Goal: Transaction & Acquisition: Subscribe to service/newsletter

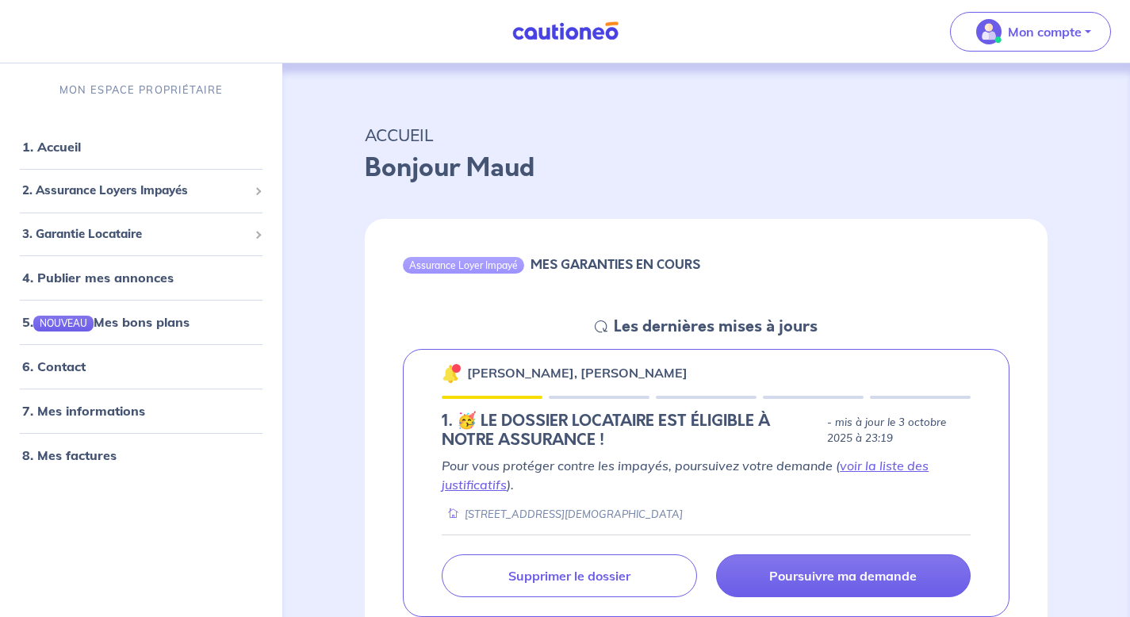
click at [602, 329] on icon at bounding box center [601, 326] width 13 height 13
click at [577, 262] on h6 "MES GARANTIES EN COURS" at bounding box center [615, 264] width 170 height 15
click at [625, 329] on h5 "Les dernières mises à jours" at bounding box center [716, 326] width 204 height 19
click at [597, 327] on icon at bounding box center [601, 326] width 13 height 13
click at [598, 327] on icon at bounding box center [601, 326] width 13 height 13
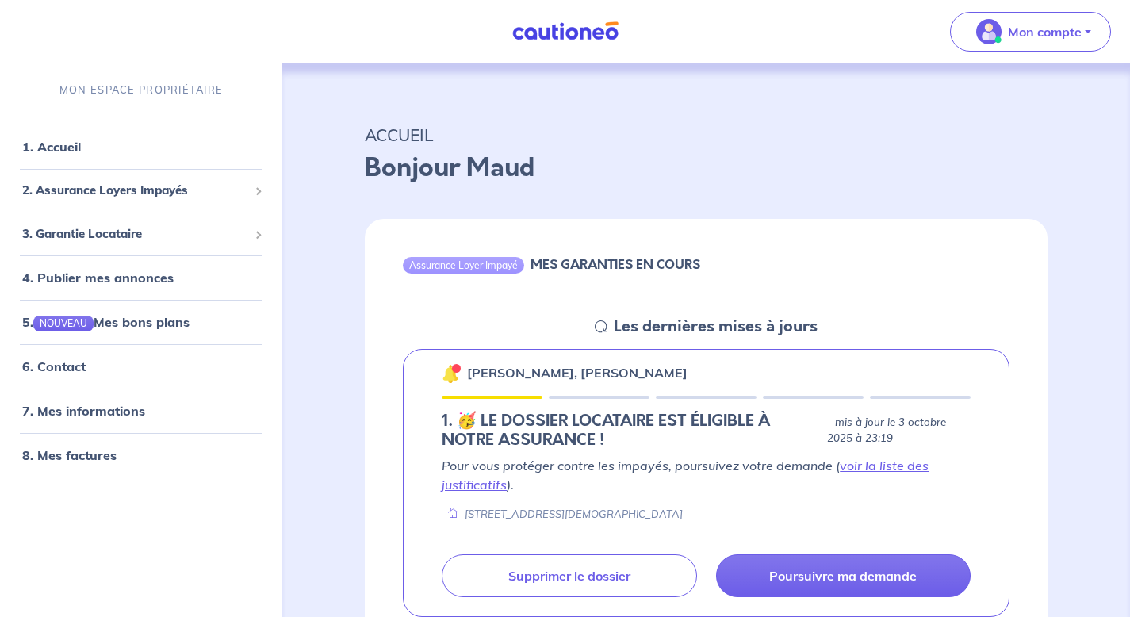
click at [598, 327] on icon at bounding box center [601, 326] width 13 height 13
click at [450, 373] on img at bounding box center [451, 373] width 19 height 19
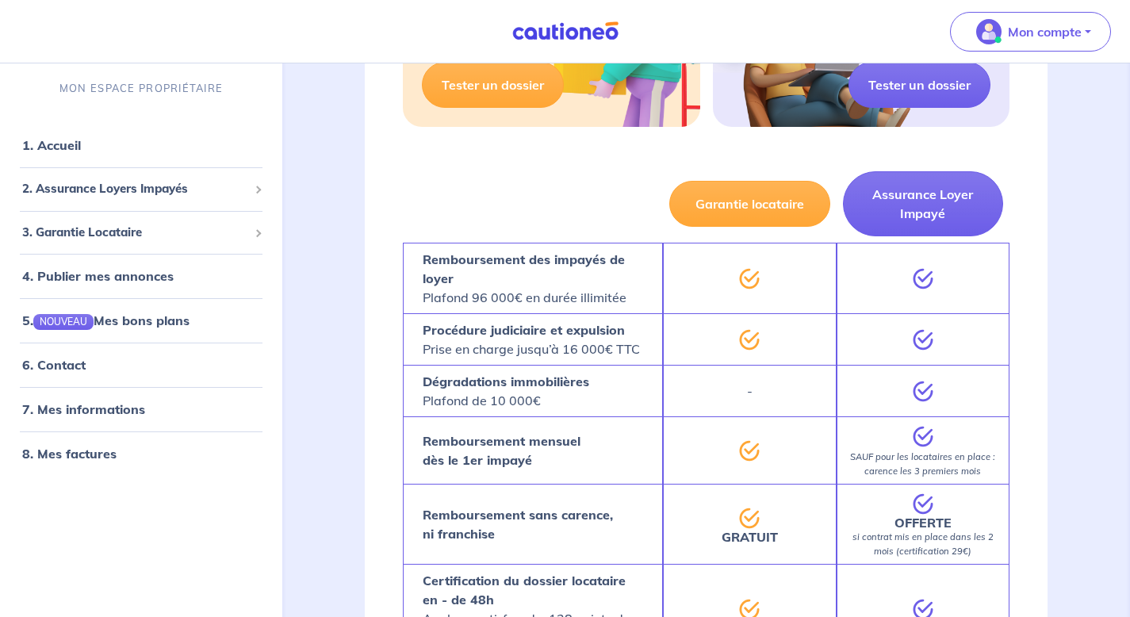
scroll to position [989, 0]
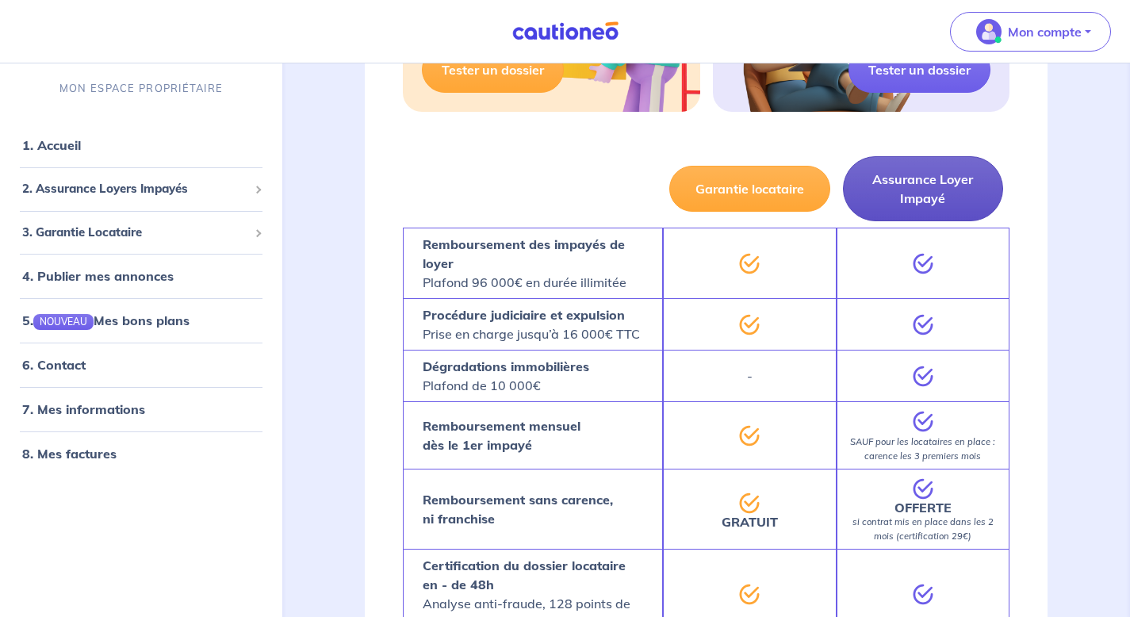
click at [937, 180] on button "Assurance Loyer Impayé" at bounding box center [923, 188] width 161 height 65
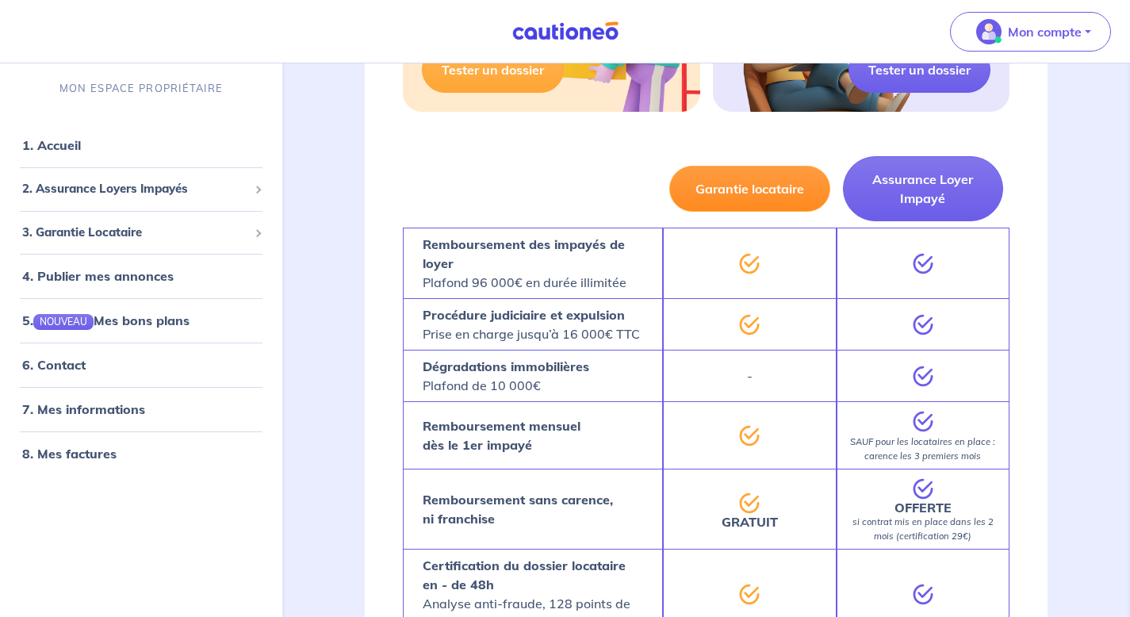
click at [736, 185] on button "Garantie locataire" at bounding box center [749, 189] width 161 height 46
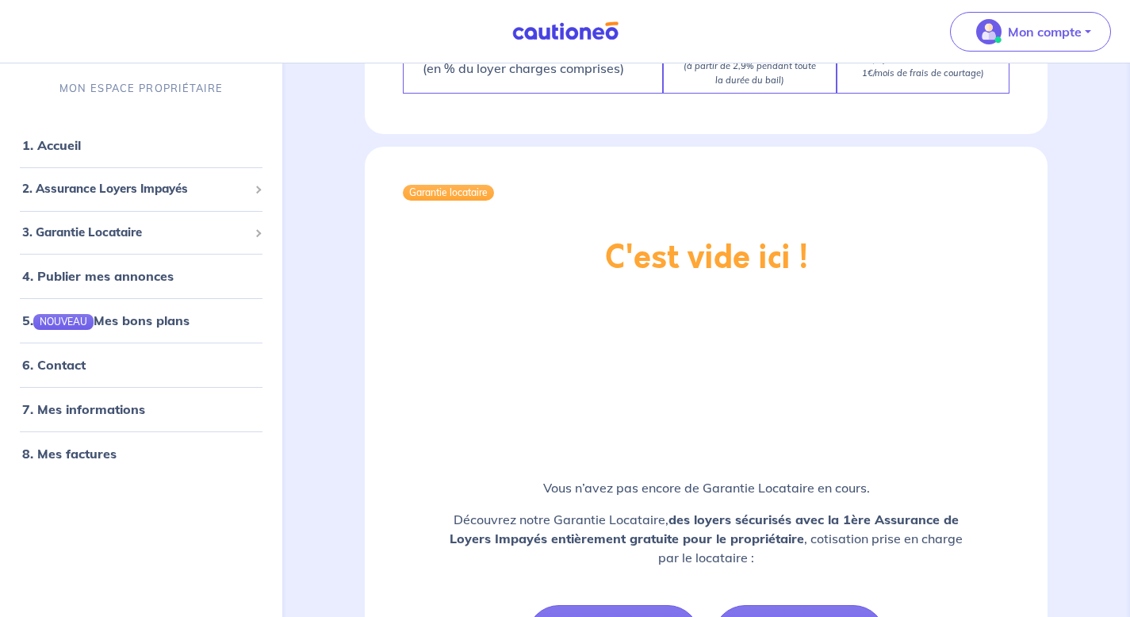
scroll to position [1876, 0]
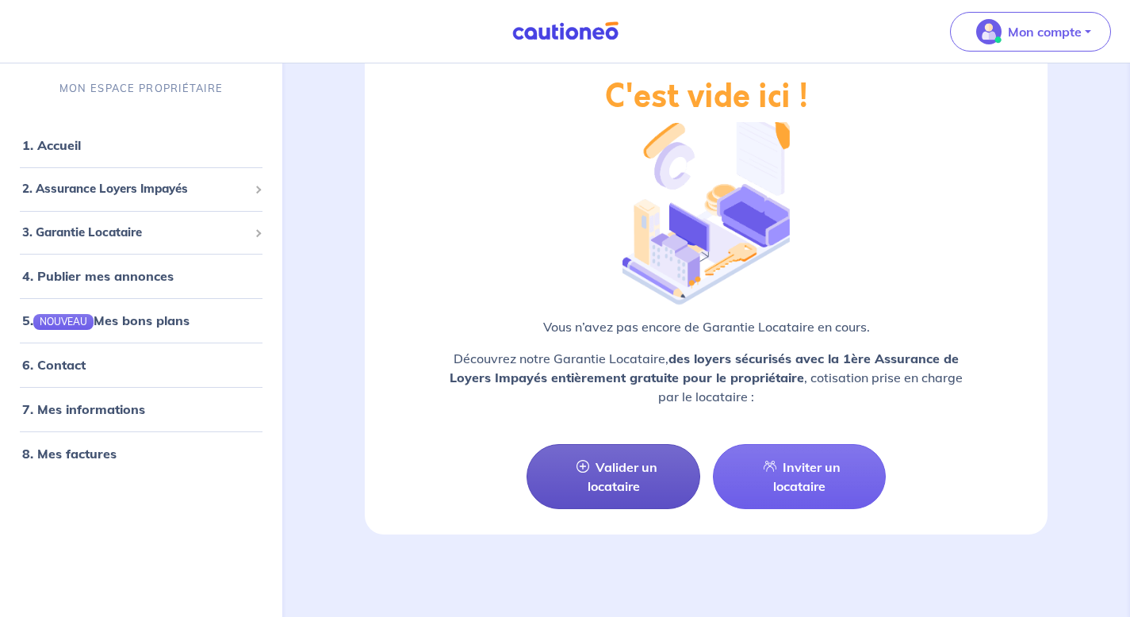
click at [603, 476] on link "Valider un locataire" at bounding box center [612, 476] width 173 height 65
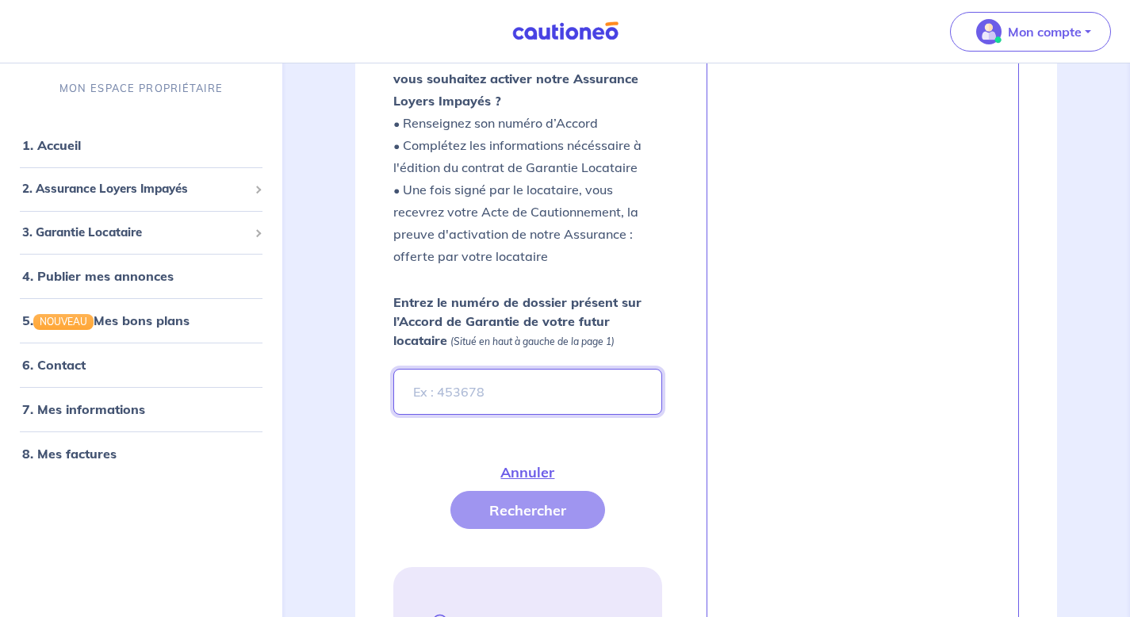
scroll to position [382, 0]
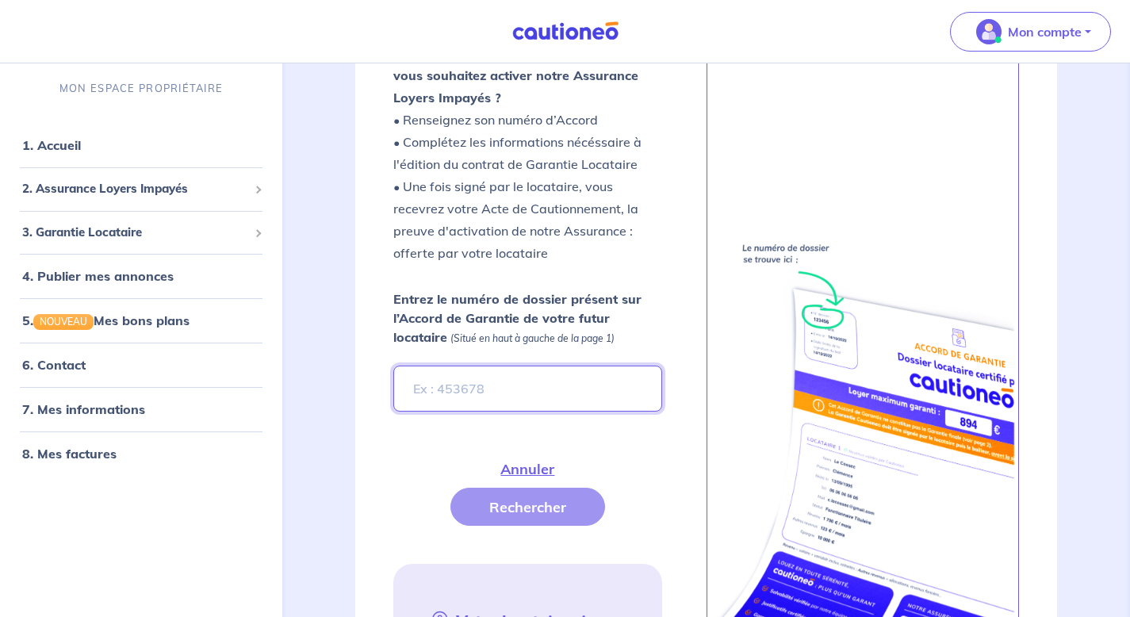
click at [465, 390] on input "Entrez le numéro de dossier présent sur l’Accord de Garantie de votre futur loc…" at bounding box center [527, 388] width 268 height 46
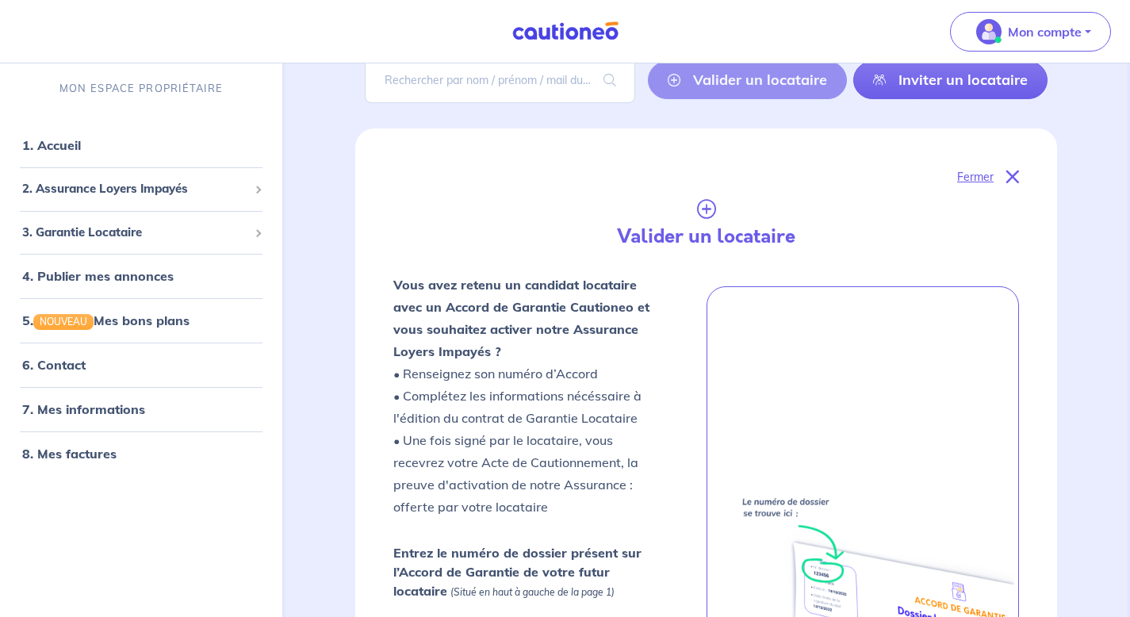
scroll to position [0, 0]
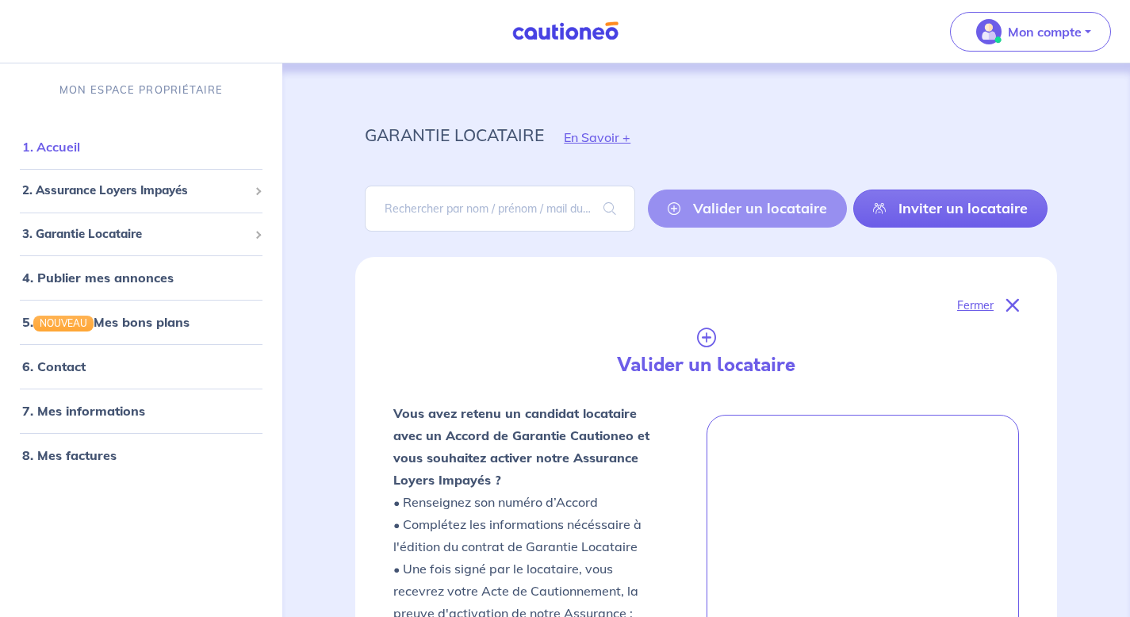
click at [74, 149] on link "1. Accueil" at bounding box center [51, 147] width 58 height 16
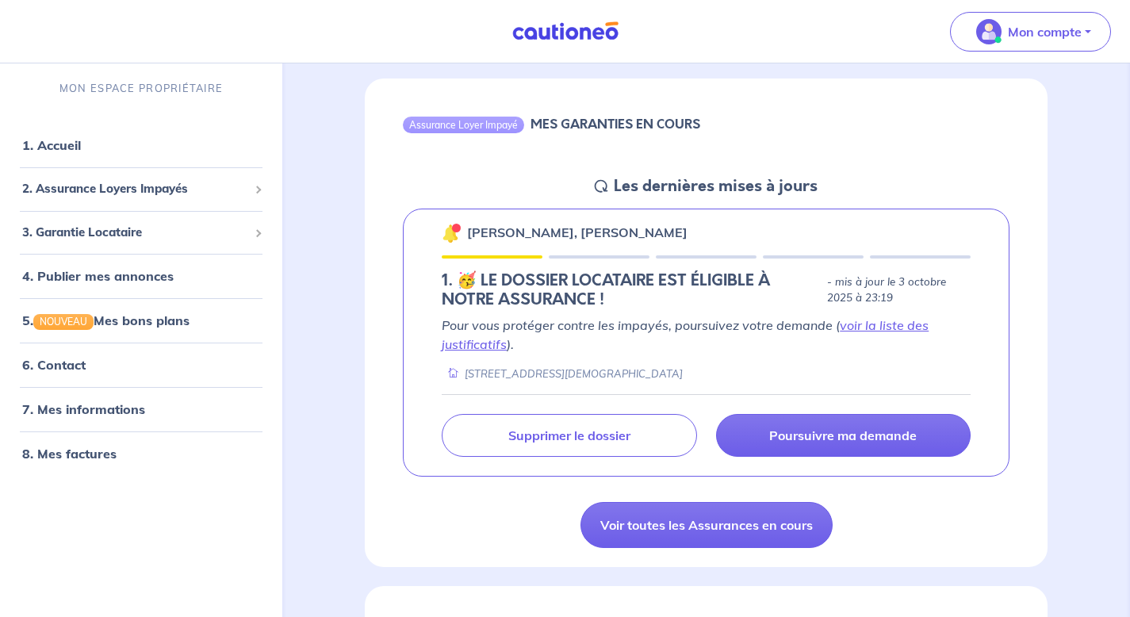
scroll to position [208, 0]
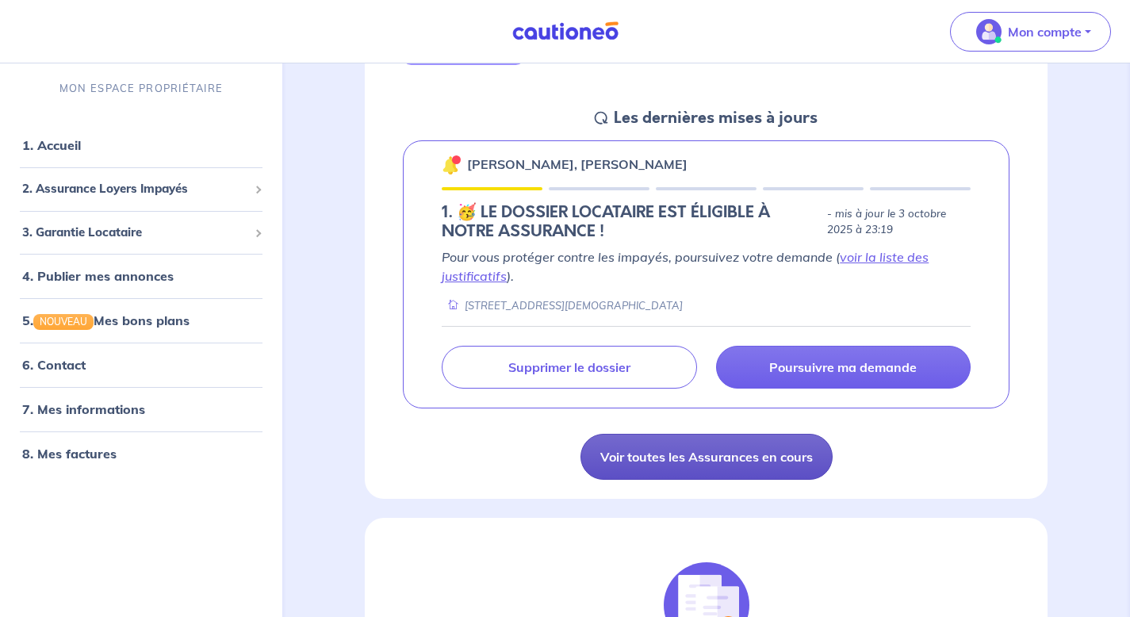
click at [674, 469] on link "Voir toutes les Assurances en cours" at bounding box center [706, 457] width 252 height 46
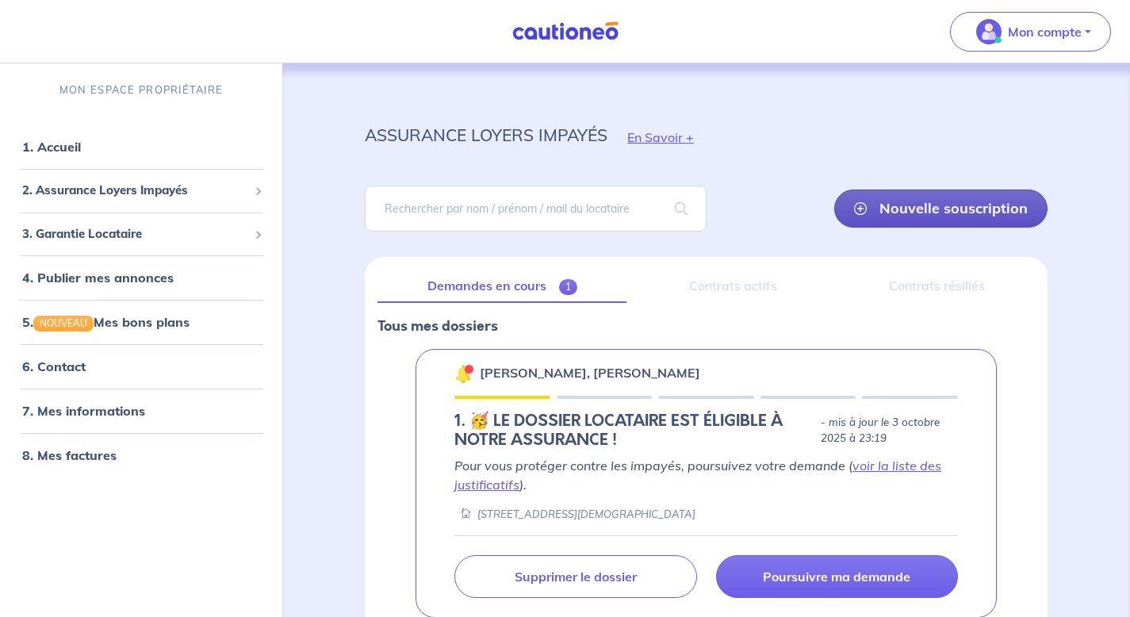
click at [884, 219] on link "Nouvelle souscription" at bounding box center [940, 208] width 213 height 38
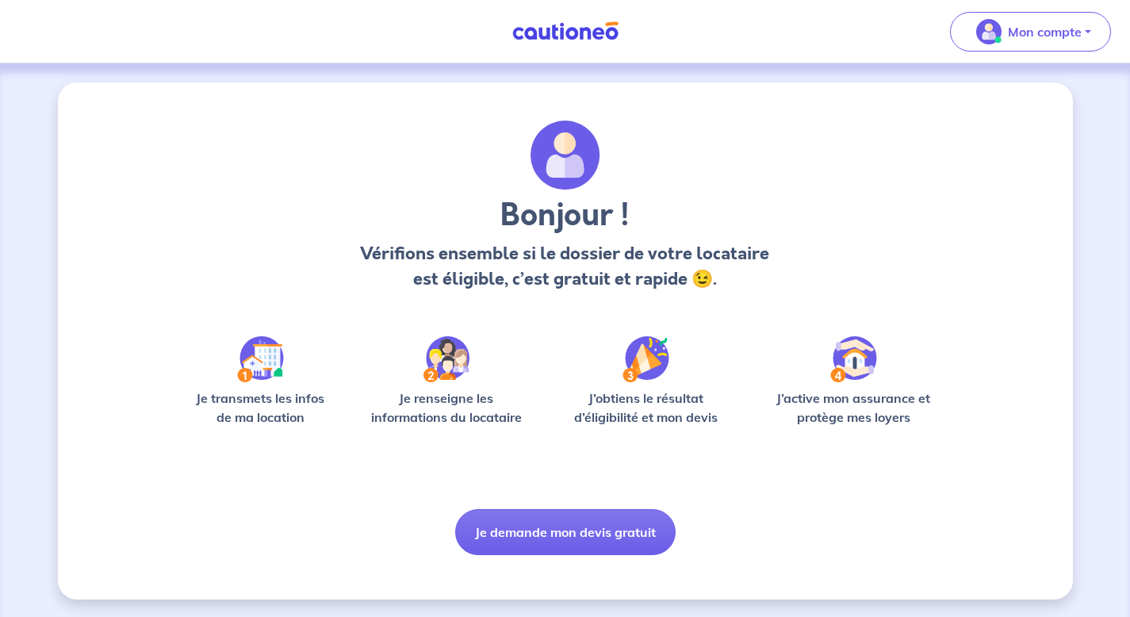
scroll to position [2, 0]
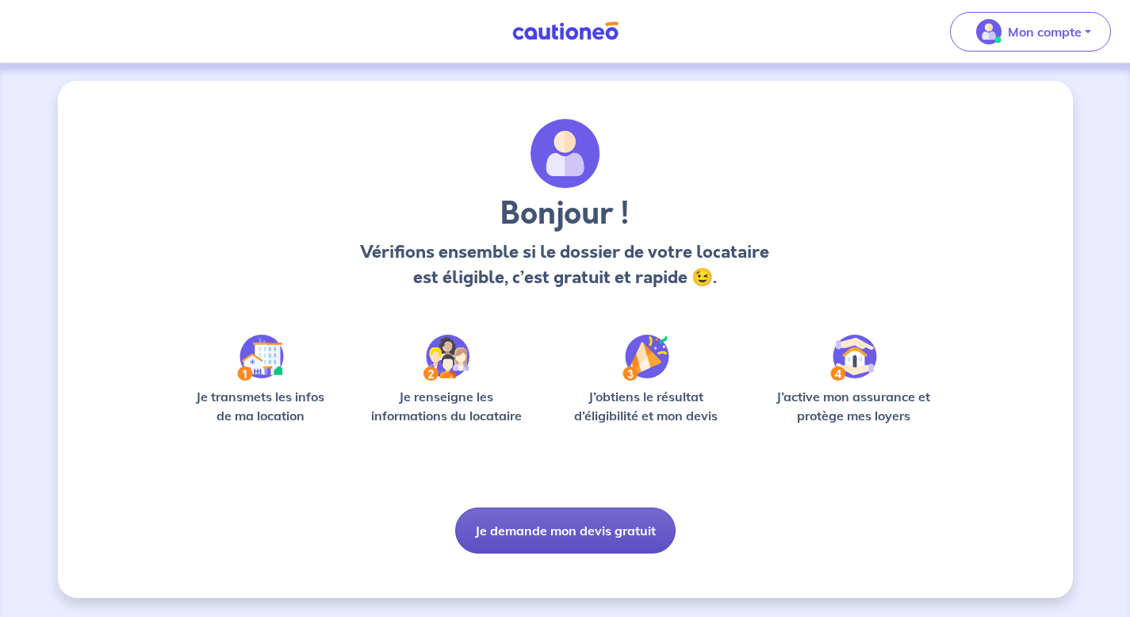
click at [509, 541] on button "Je demande mon devis gratuit" at bounding box center [565, 530] width 220 height 46
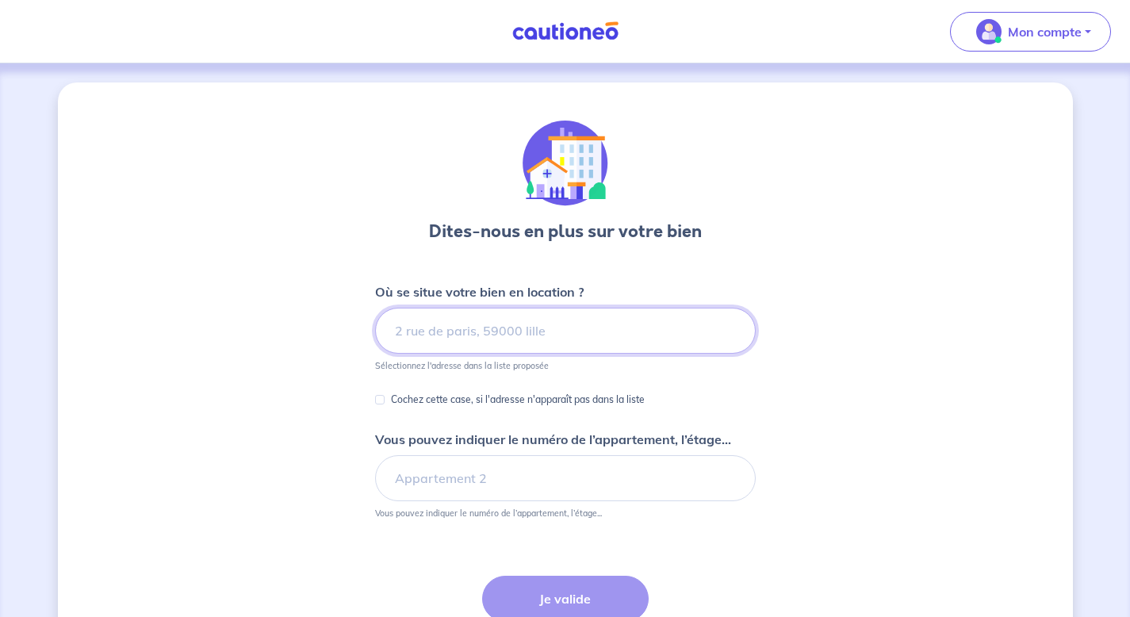
click at [442, 323] on input at bounding box center [565, 331] width 381 height 46
type input "9"
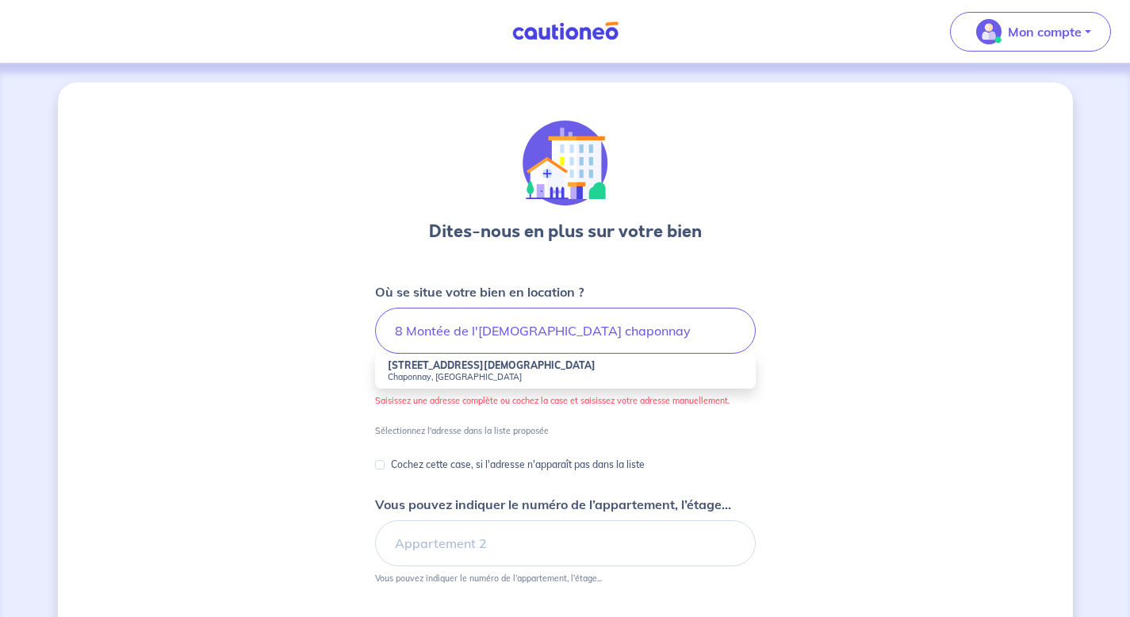
click at [415, 380] on small "Chaponnay, France" at bounding box center [565, 376] width 355 height 11
type input "8 Montée de l'Église, Chaponnay, France"
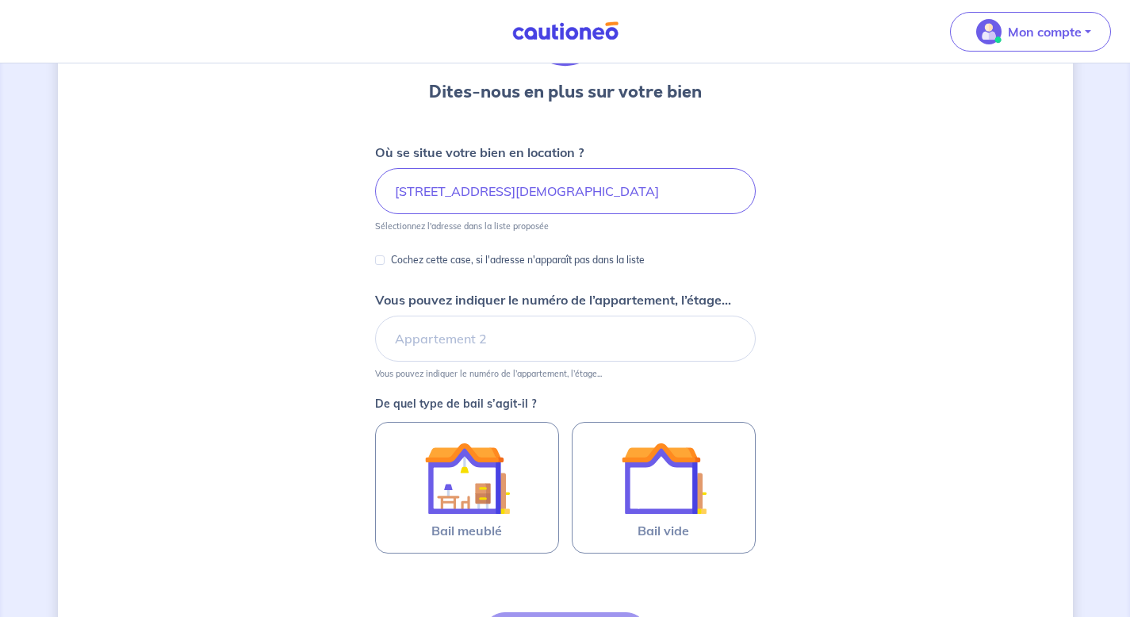
scroll to position [148, 0]
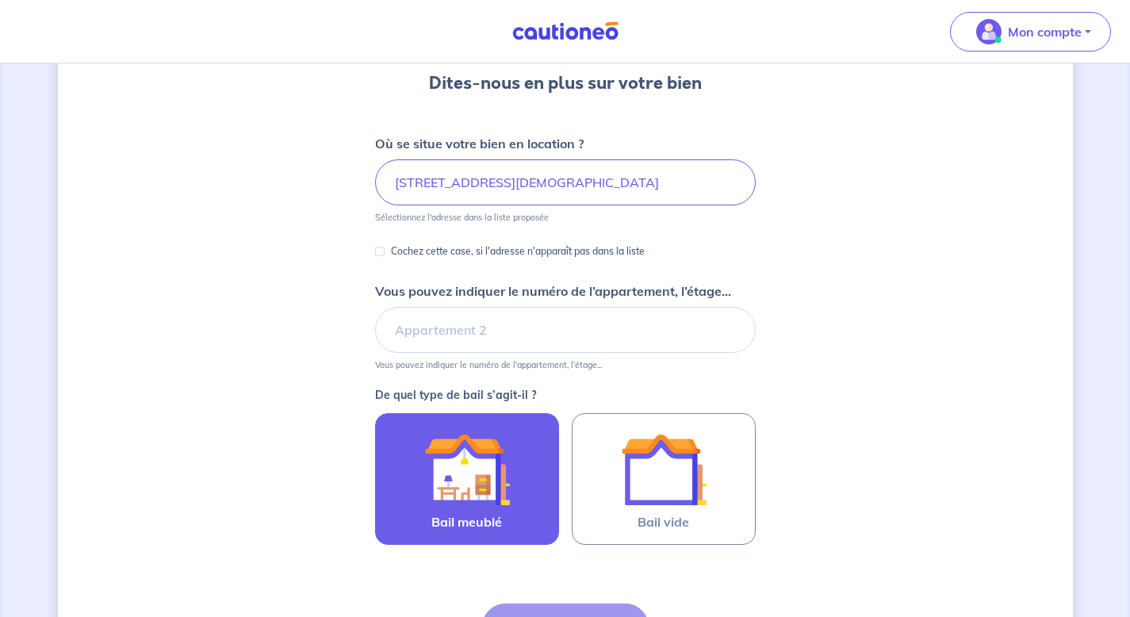
click at [479, 487] on img at bounding box center [467, 469] width 86 height 86
click at [0, 0] on input "Bail meublé" at bounding box center [0, 0] width 0 height 0
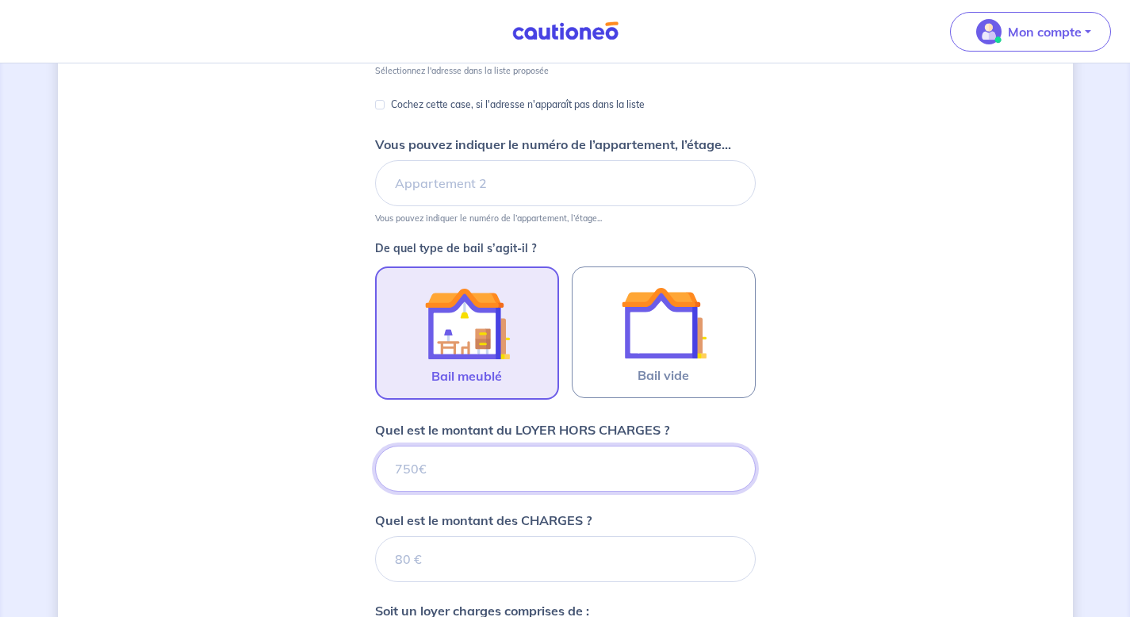
scroll to position [310, 0]
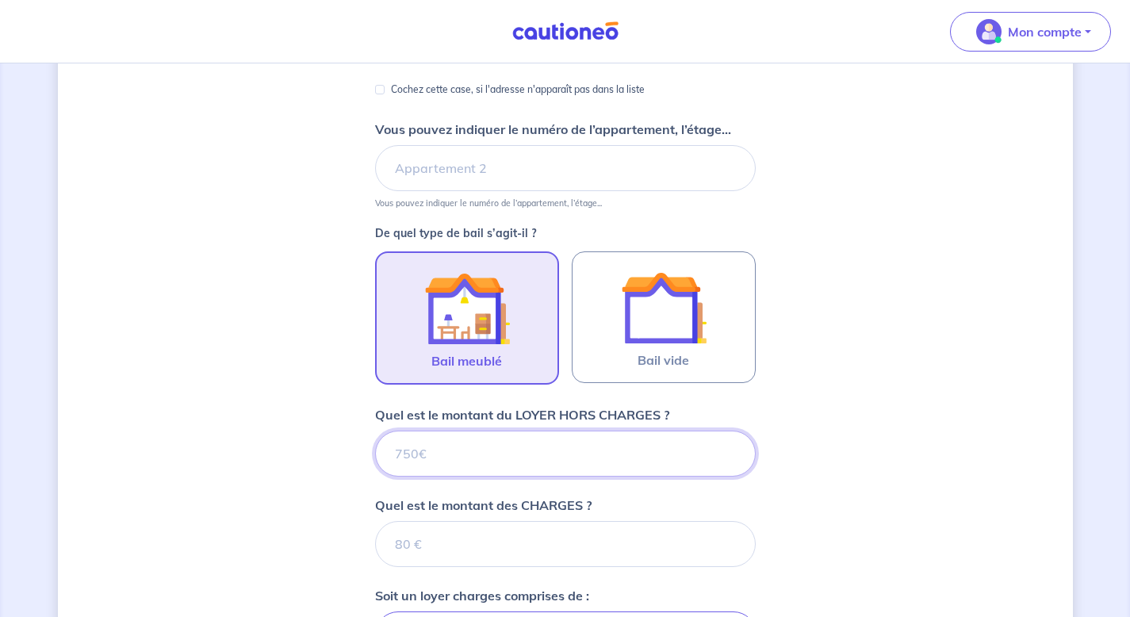
click at [477, 461] on input "Quel est le montant du LOYER HORS CHARGES ?" at bounding box center [565, 453] width 381 height 46
type input "145"
type input "1450"
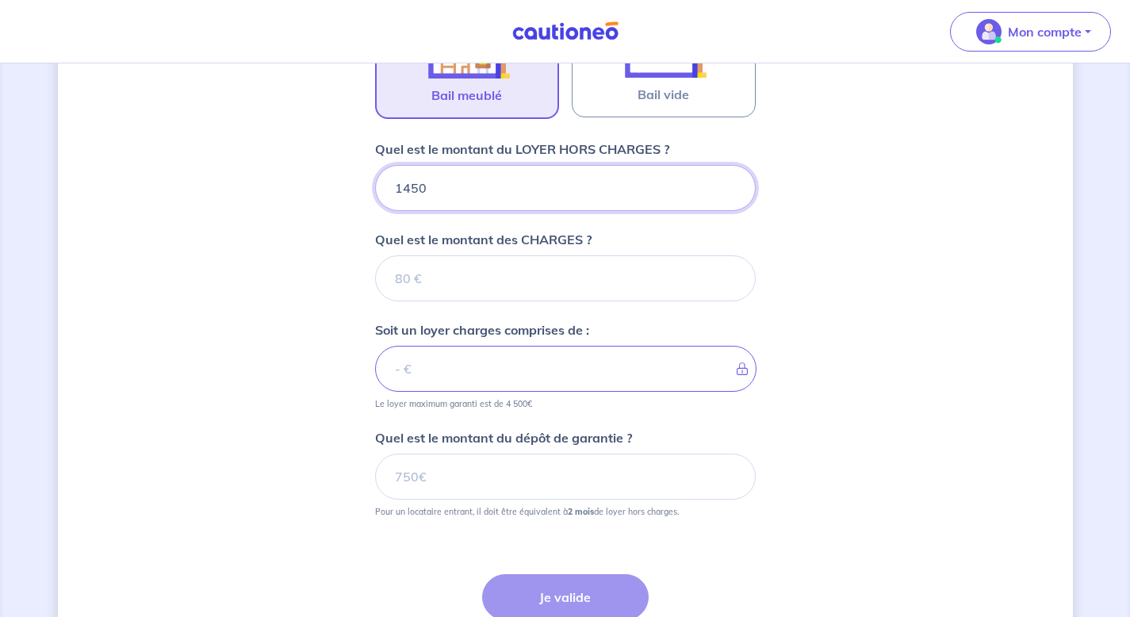
scroll to position [602, 0]
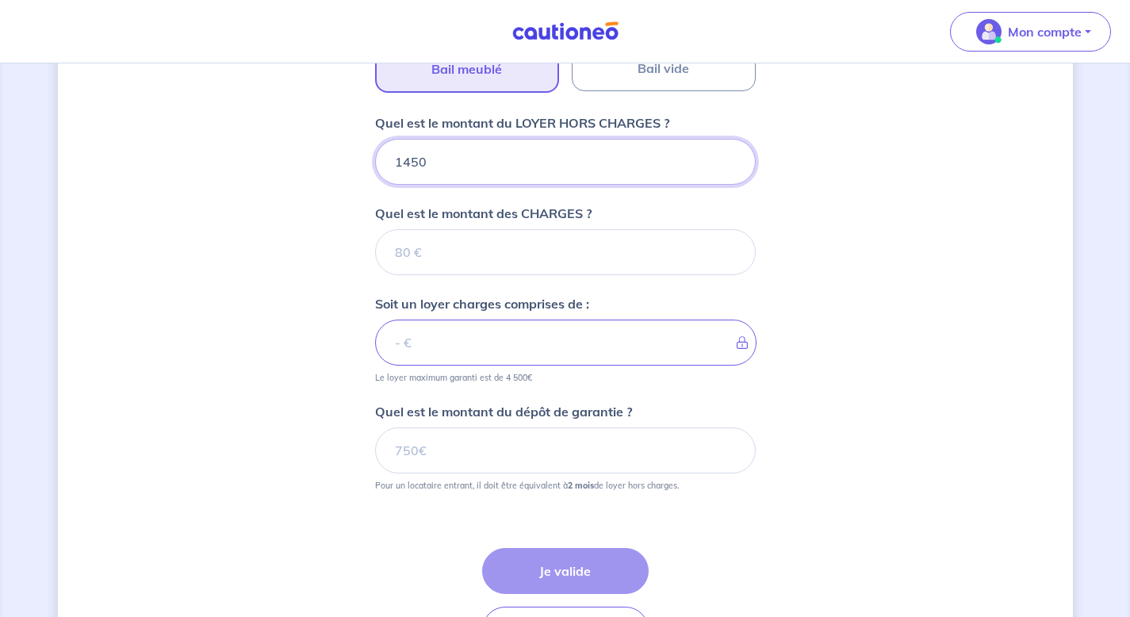
type input "1450"
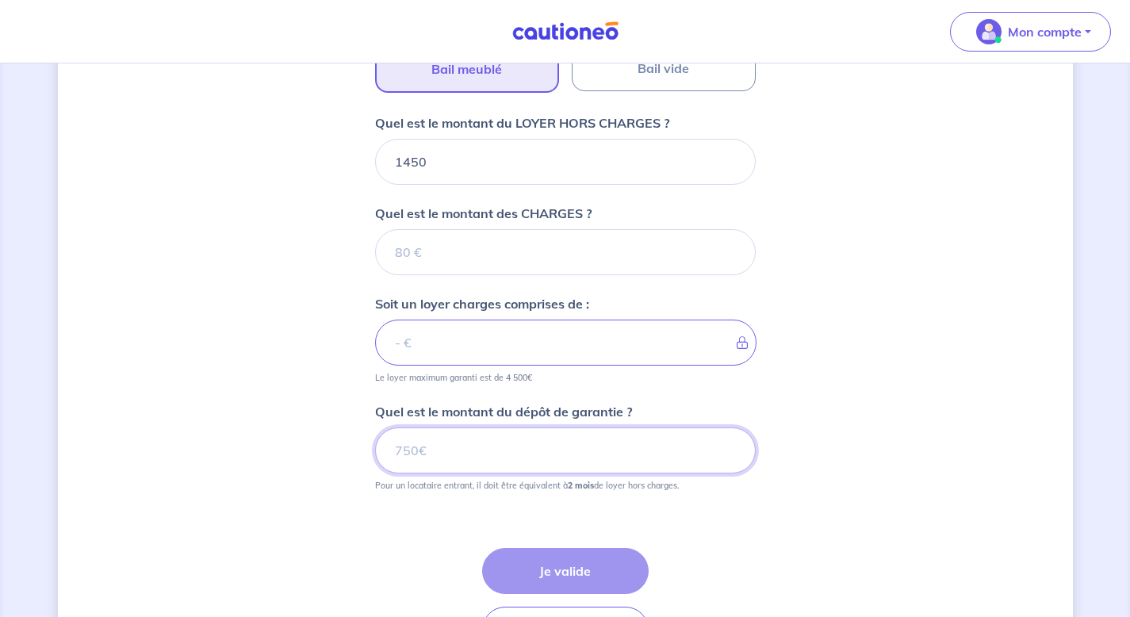
click at [511, 471] on input "Quel est le montant du dépôt de garantie ?" at bounding box center [565, 450] width 381 height 46
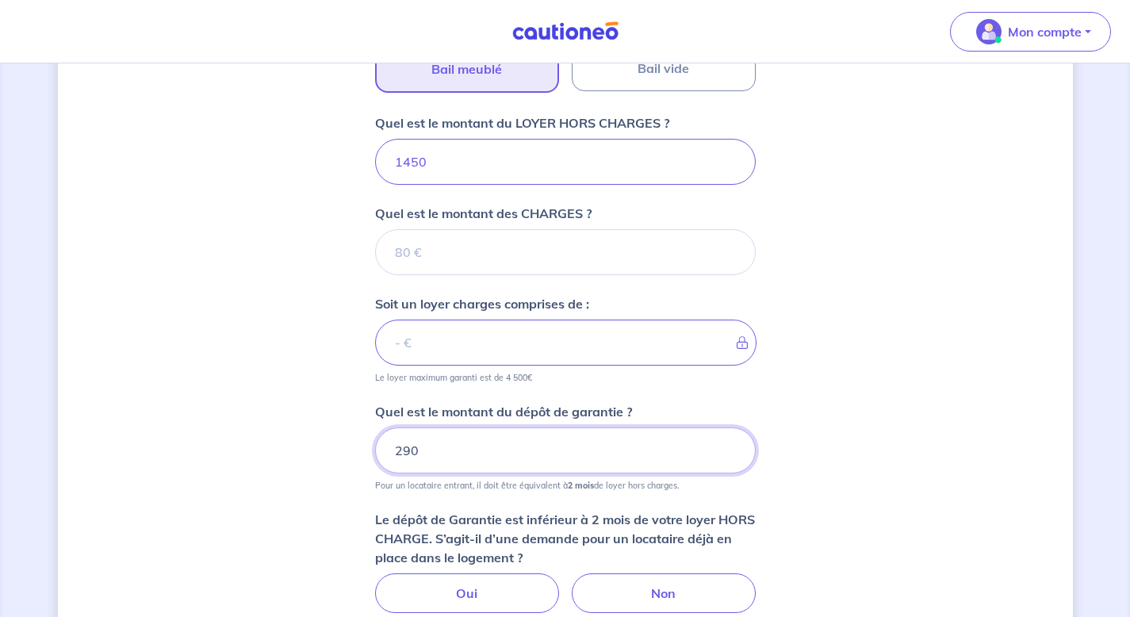
type input "2900"
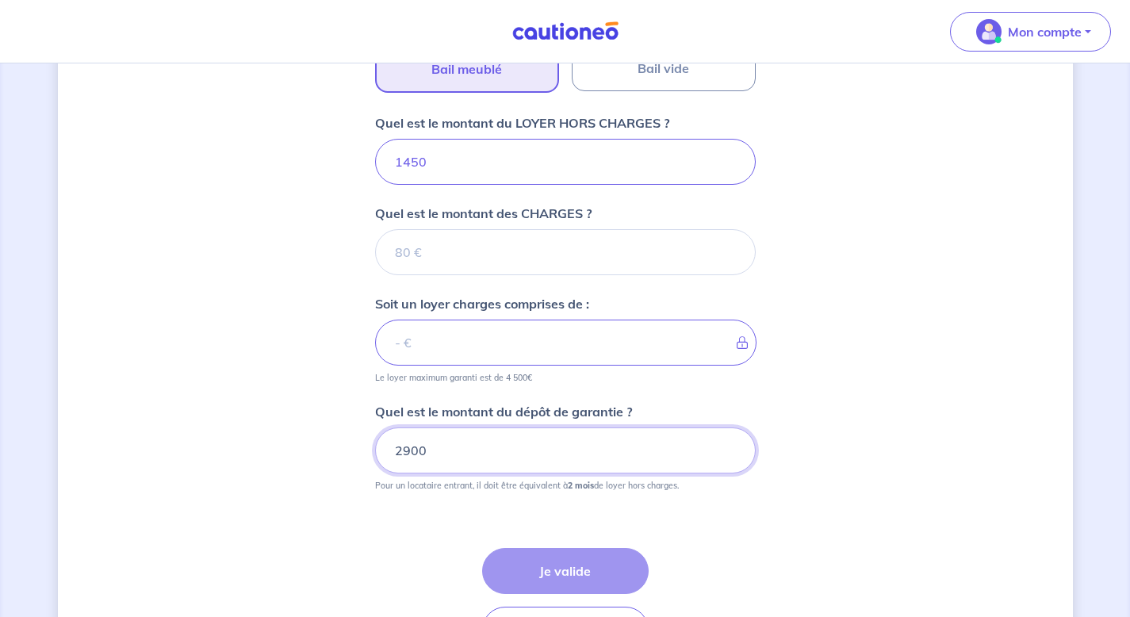
type input "2900"
click at [577, 577] on div "Étape Précédente Précédent Je valide Je valide" at bounding box center [565, 600] width 166 height 105
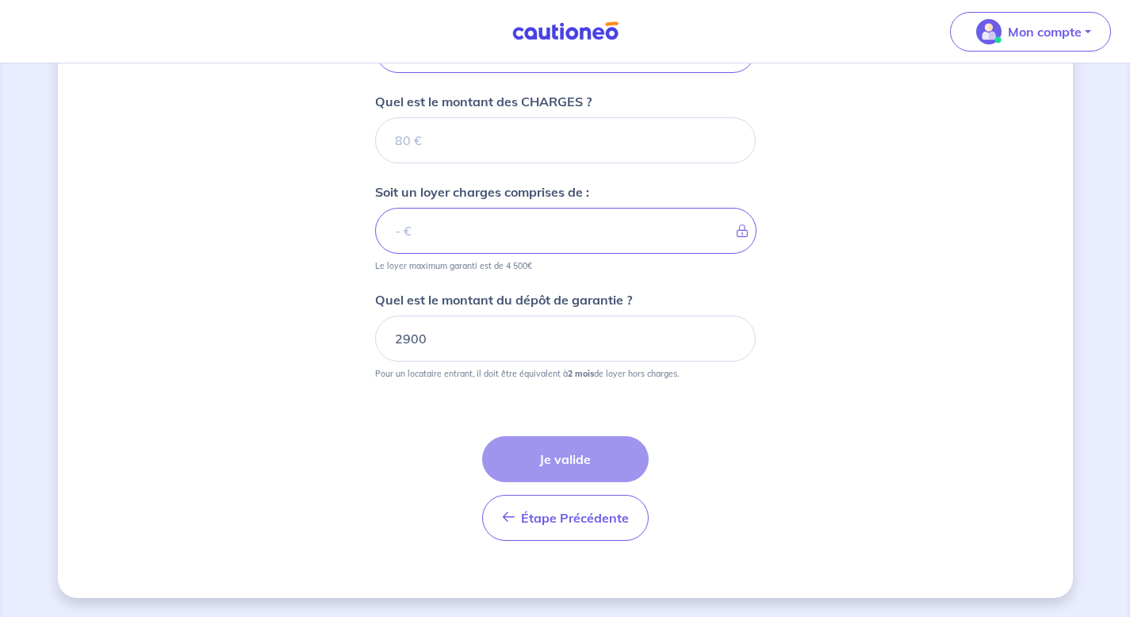
click at [576, 466] on div "Étape Précédente Précédent Je valide Je valide" at bounding box center [565, 488] width 166 height 105
click at [485, 135] on input "Quel est le montant des CHARGES ?" at bounding box center [565, 140] width 381 height 46
type input "0"
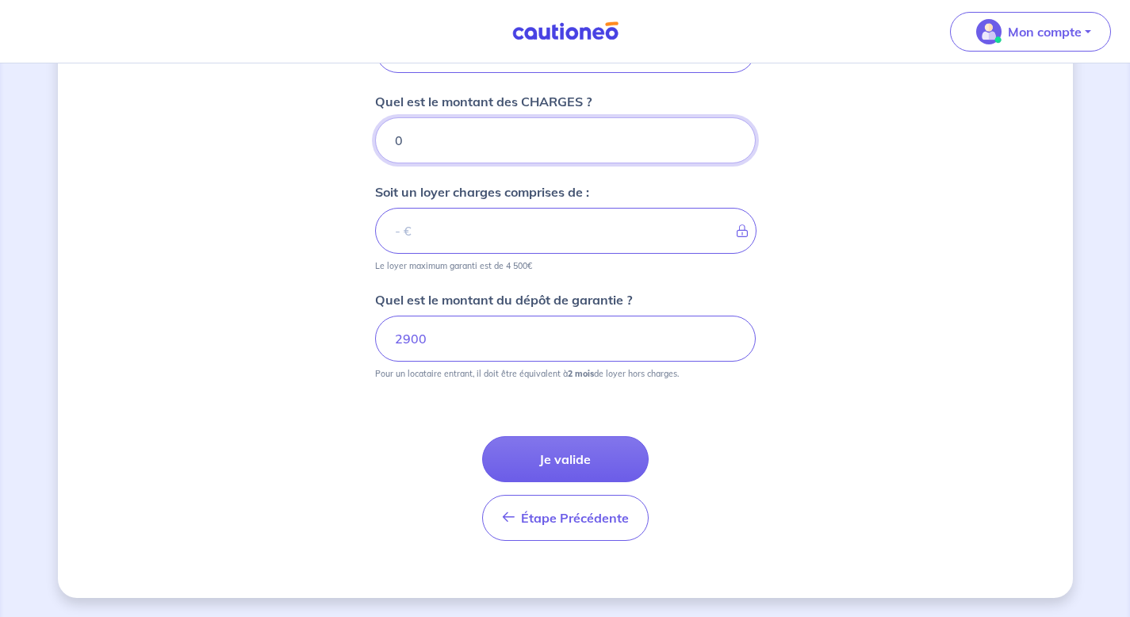
type input "1450"
type input "0"
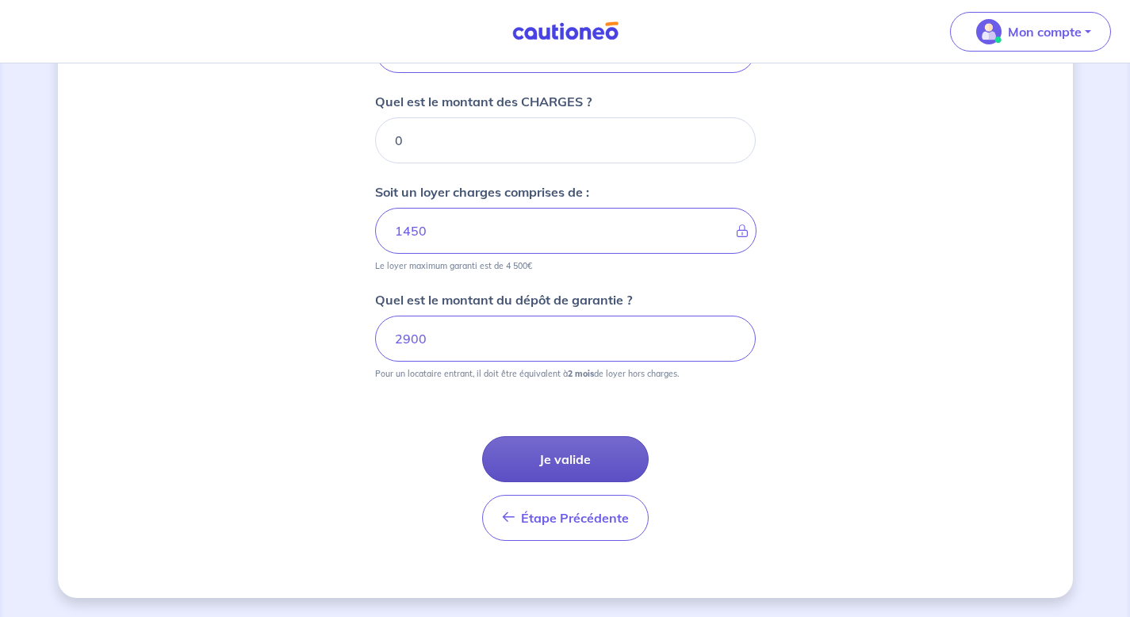
click at [540, 460] on button "Je valide" at bounding box center [565, 459] width 166 height 46
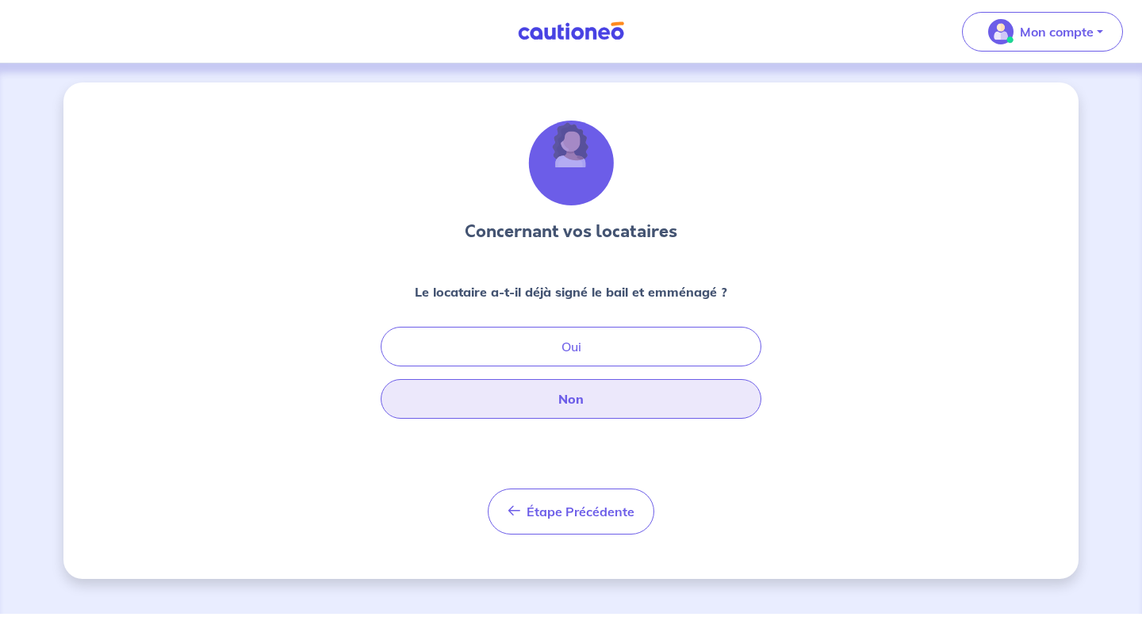
click at [572, 400] on button "Non" at bounding box center [571, 399] width 381 height 40
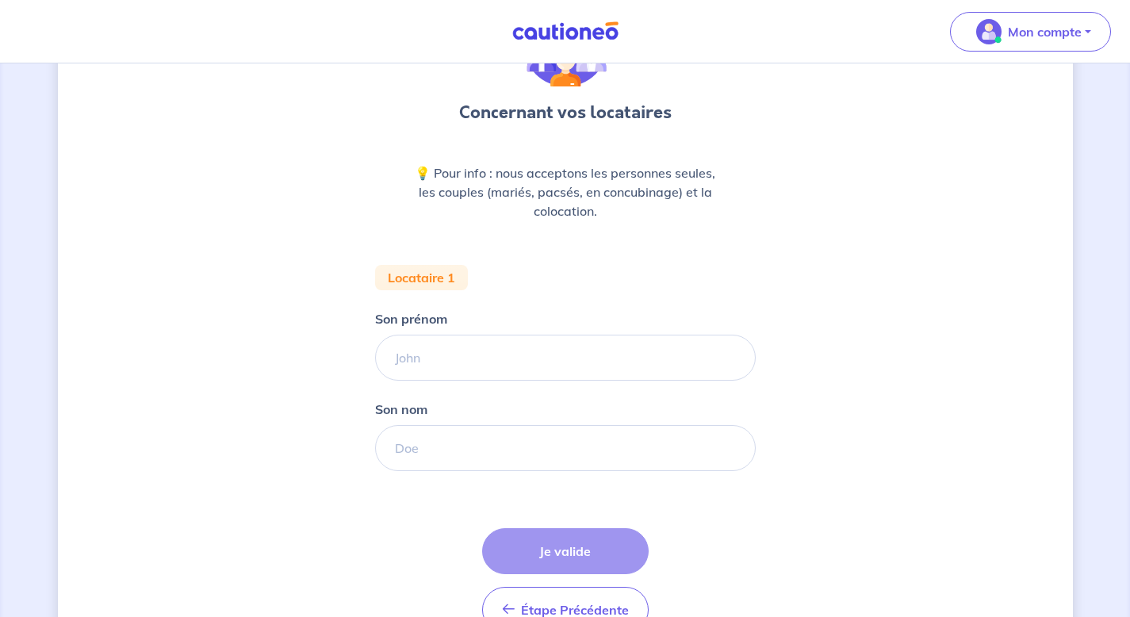
scroll to position [178, 0]
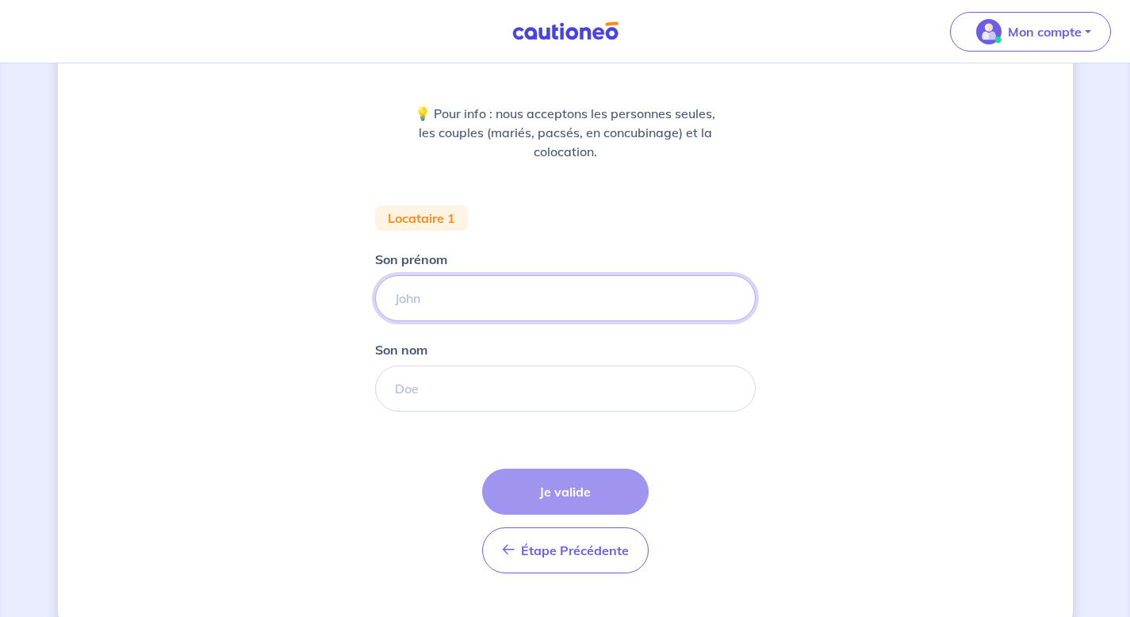
click at [495, 304] on input "Son prénom" at bounding box center [565, 298] width 381 height 46
type input "Julie"
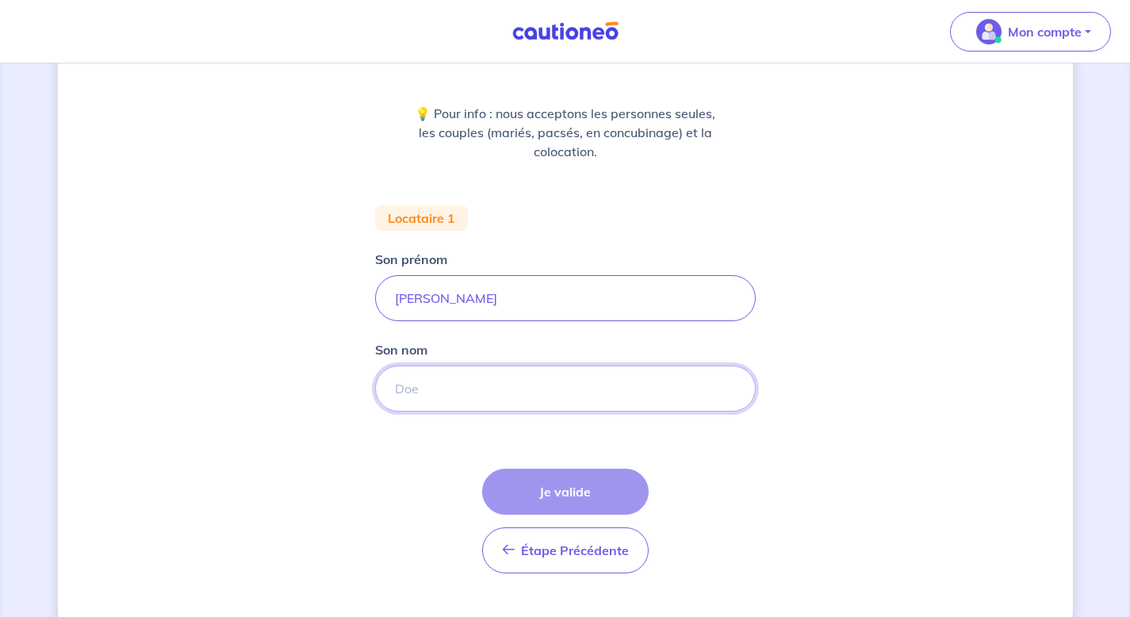
click at [458, 392] on input "Son nom" at bounding box center [565, 388] width 381 height 46
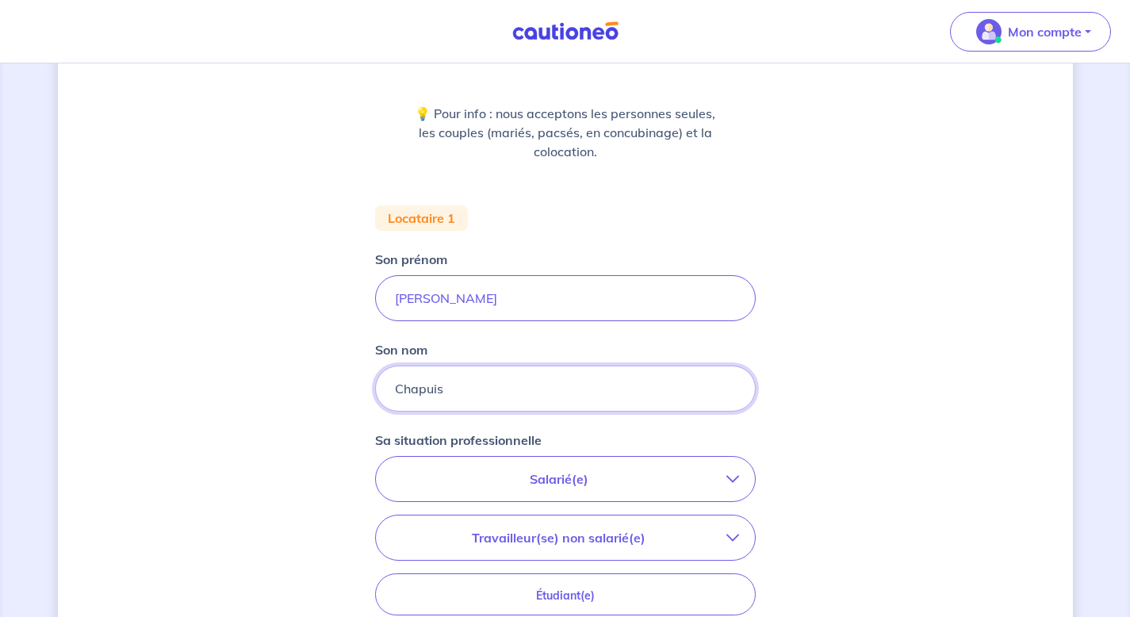
type input "Chapuis"
click at [644, 483] on p "Salarié(e)" at bounding box center [559, 478] width 335 height 19
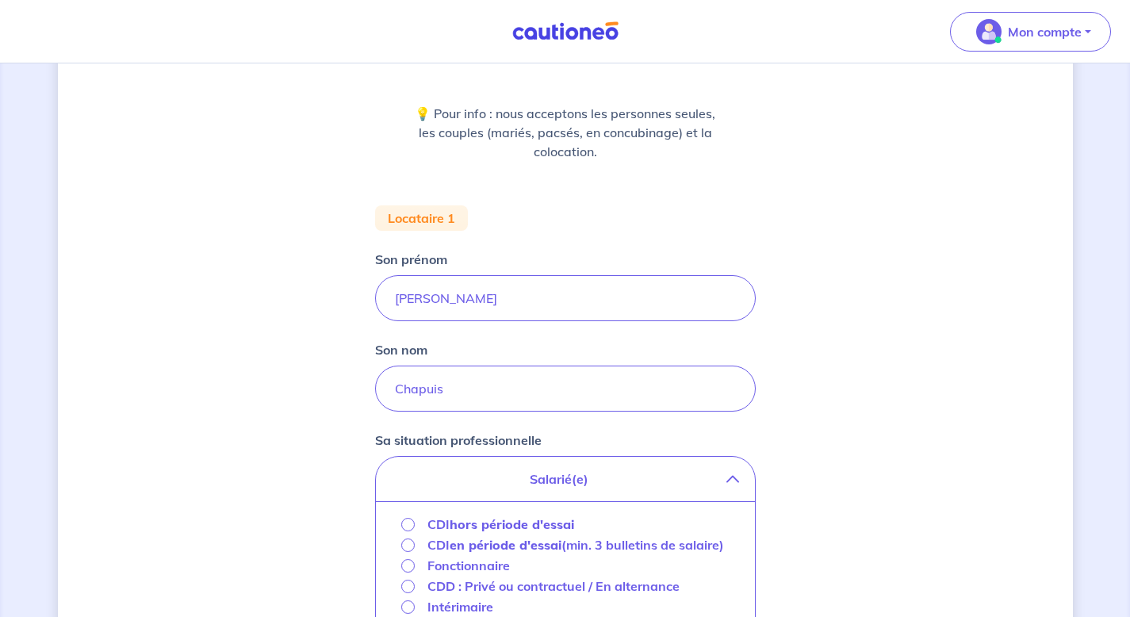
click at [503, 519] on strong "hors période d'essai" at bounding box center [511, 524] width 124 height 16
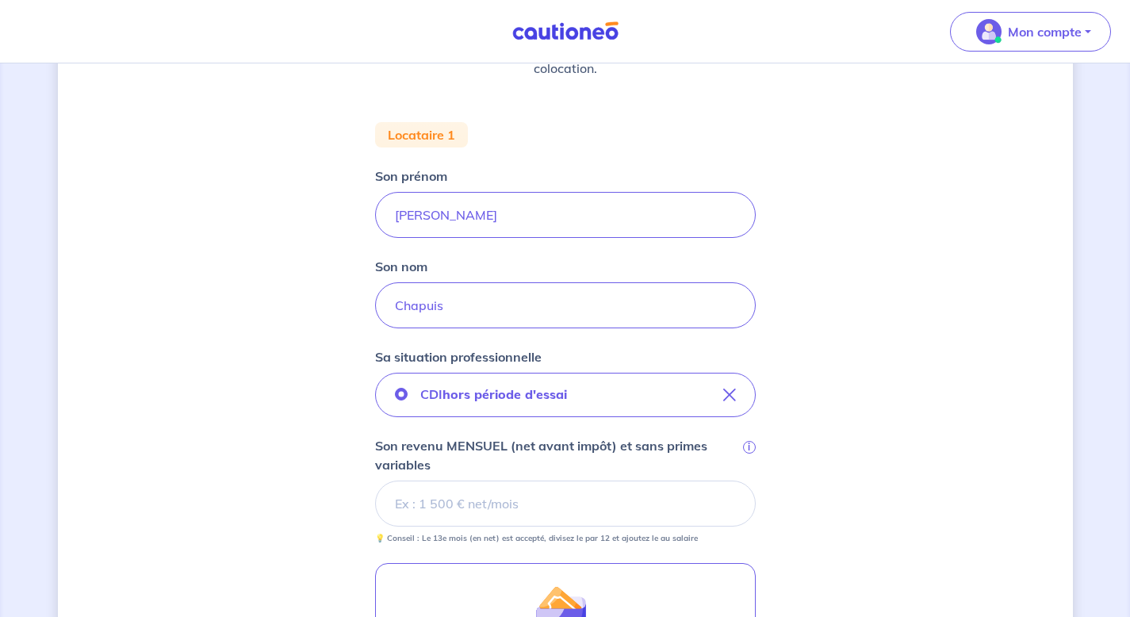
scroll to position [285, 0]
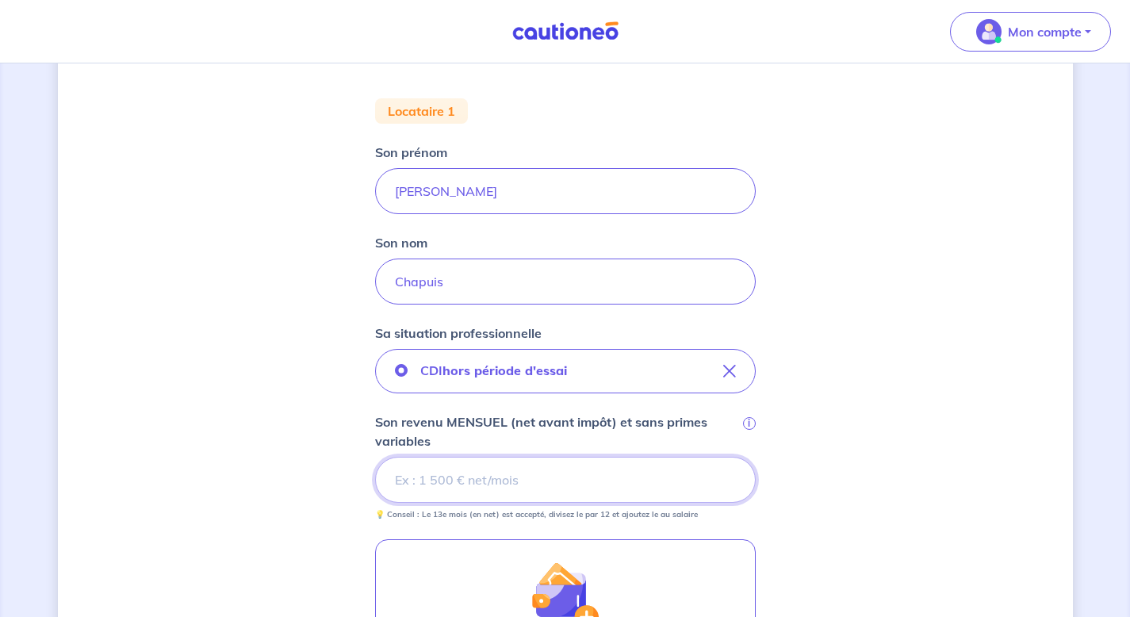
click at [488, 486] on input "Son revenu MENSUEL (net avant impôt) et sans primes variables i" at bounding box center [565, 480] width 381 height 46
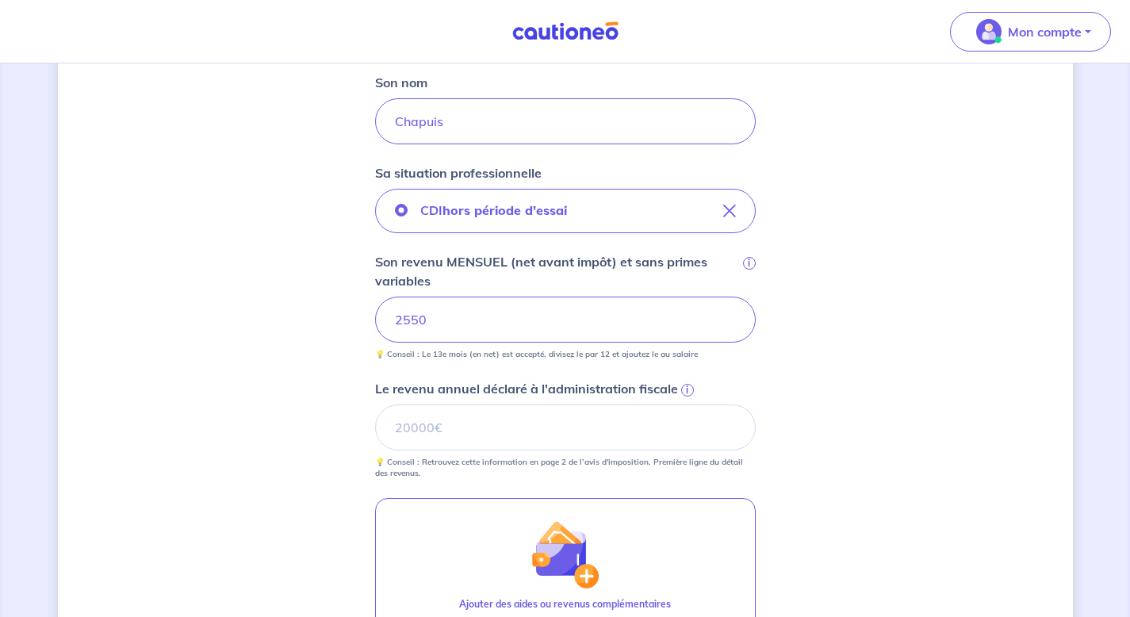
scroll to position [448, 0]
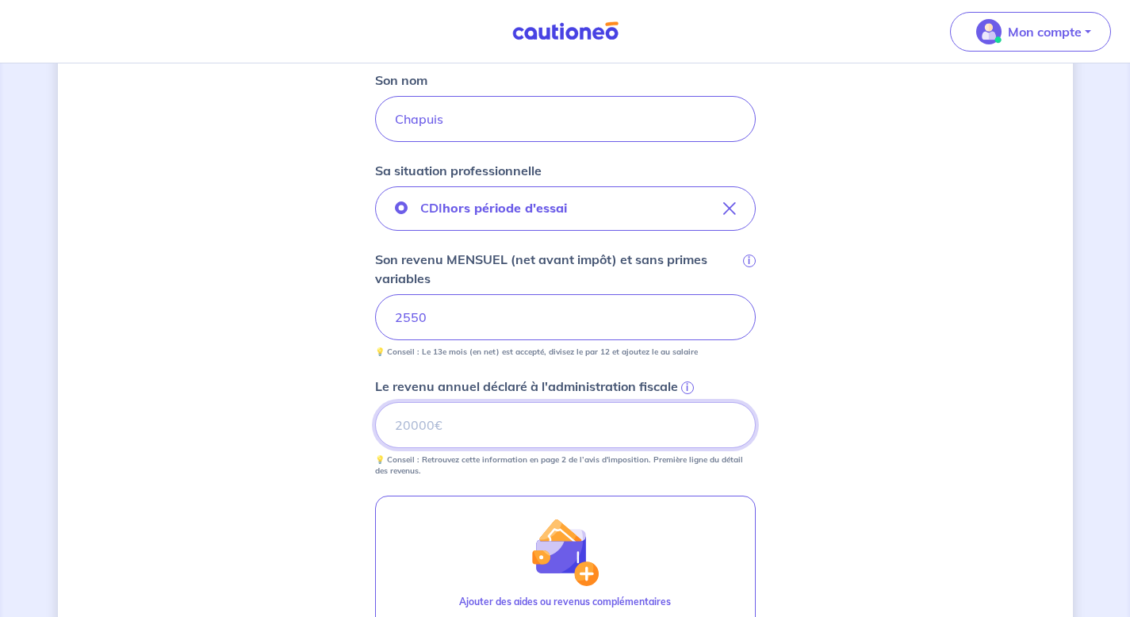
click at [472, 434] on input "Le revenu annuel déclaré à l'administration fiscale i" at bounding box center [565, 425] width 381 height 46
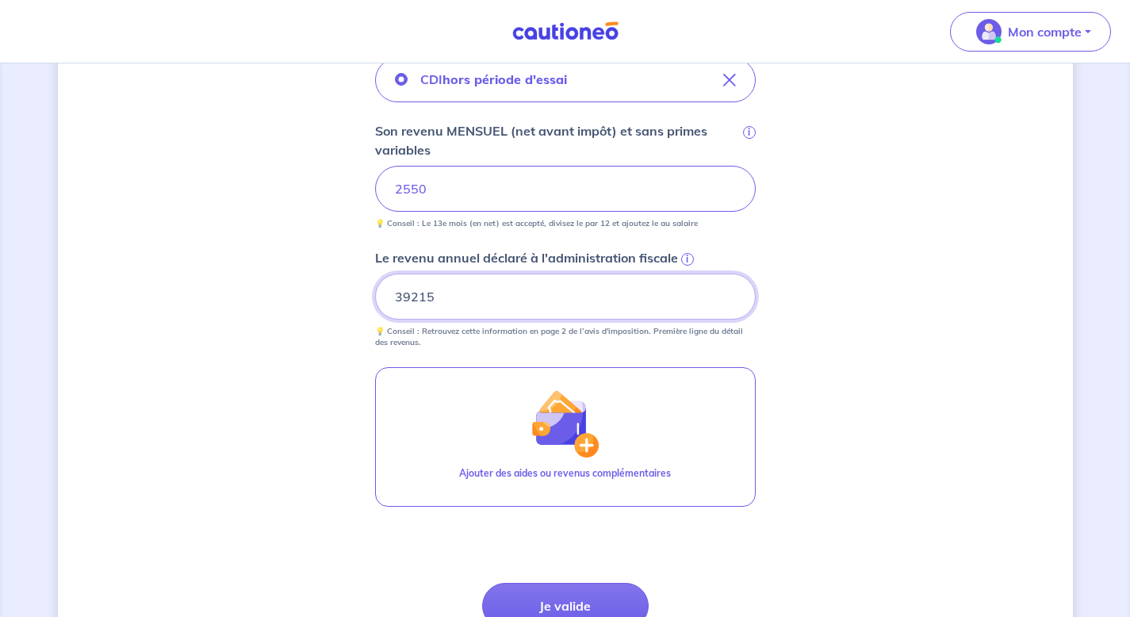
scroll to position [578, 0]
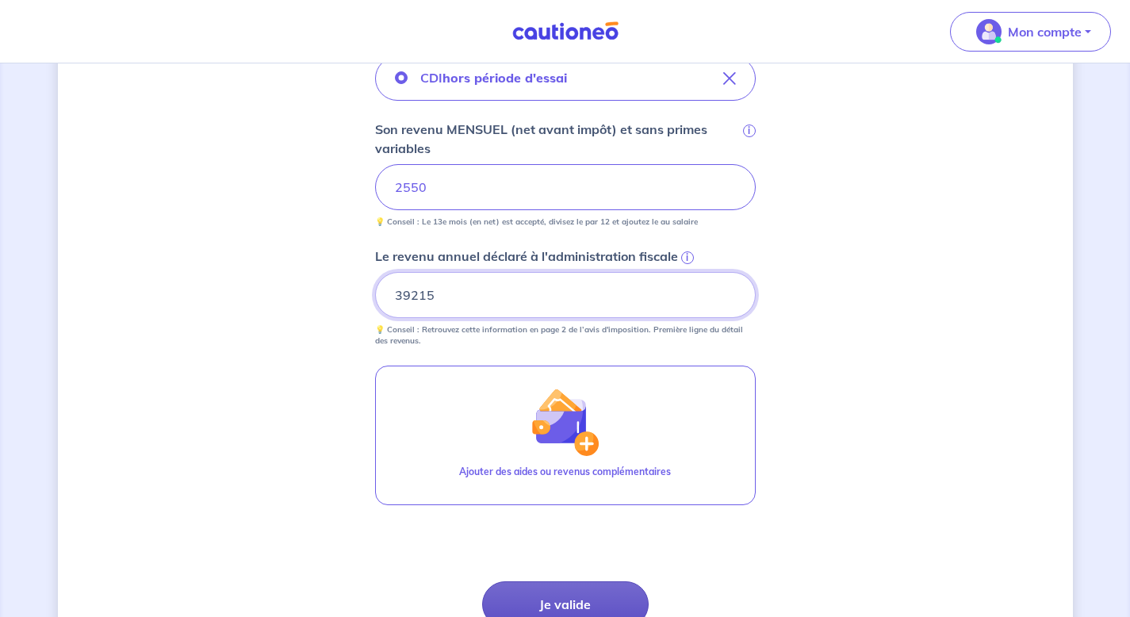
type input "39215"
click at [546, 603] on button "Je valide" at bounding box center [565, 604] width 166 height 46
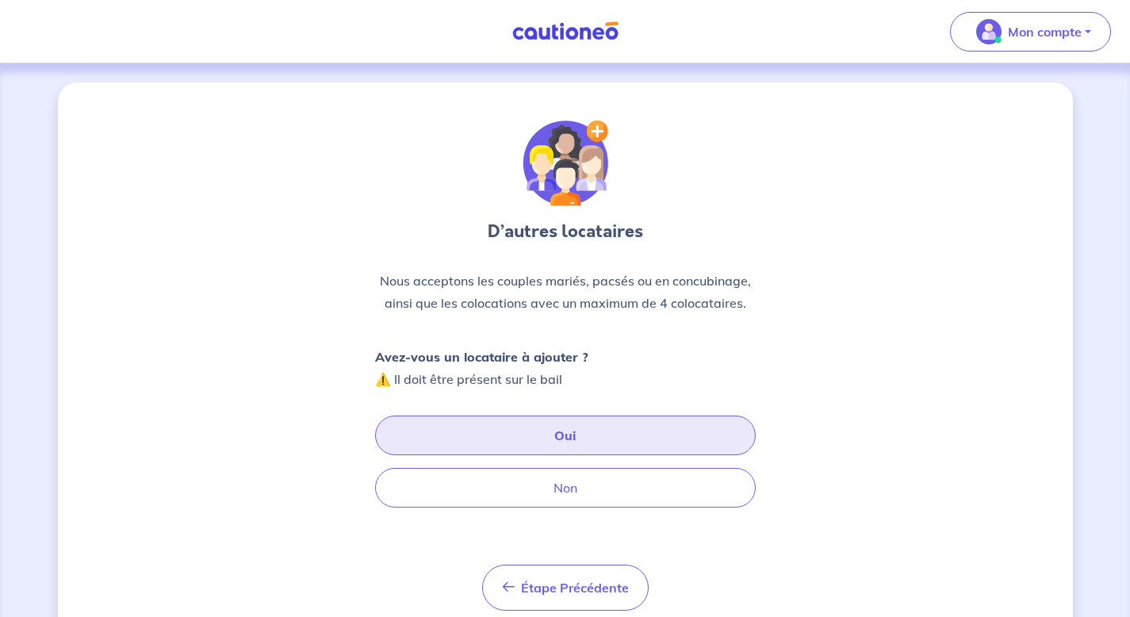
click at [512, 441] on button "Oui" at bounding box center [565, 435] width 381 height 40
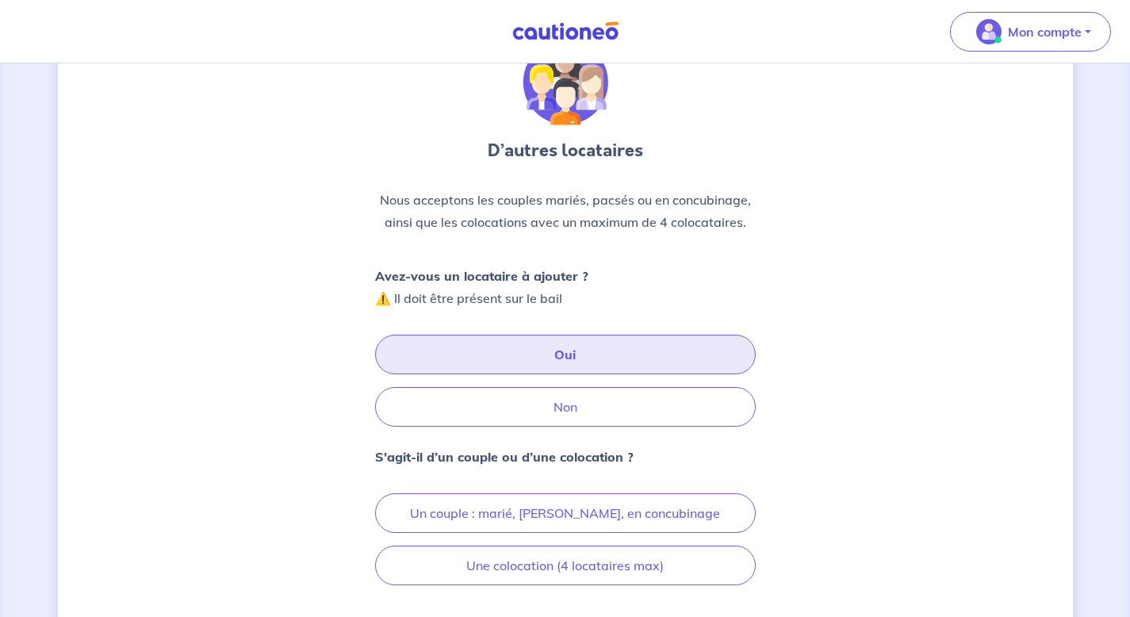
scroll to position [112, 0]
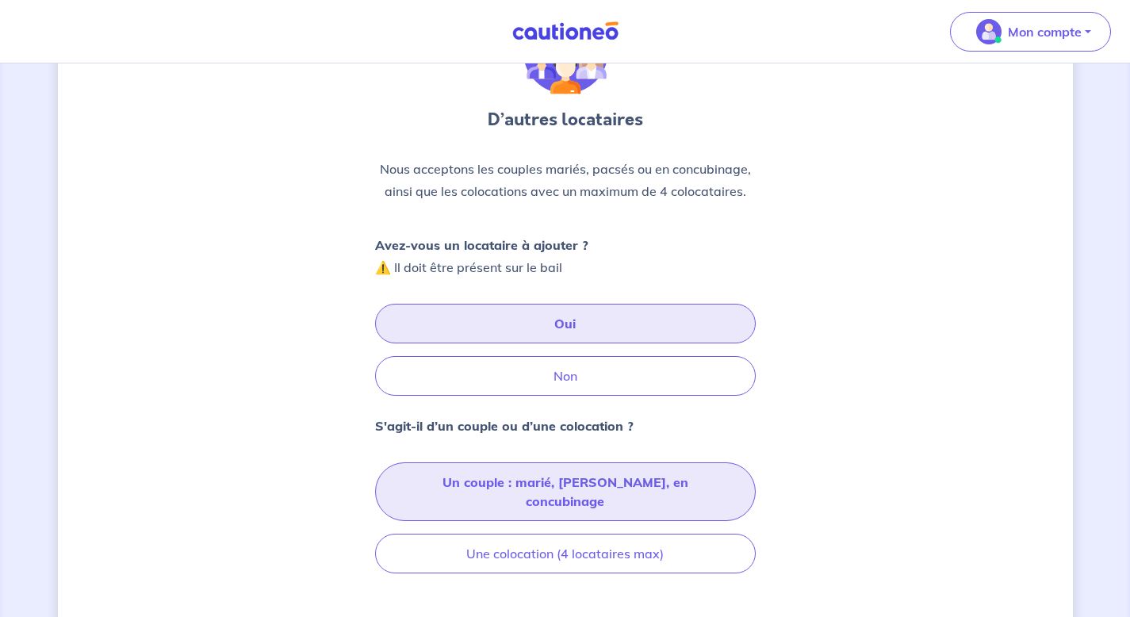
click at [486, 484] on button "Un couple : marié, pacsé, en concubinage" at bounding box center [565, 491] width 381 height 59
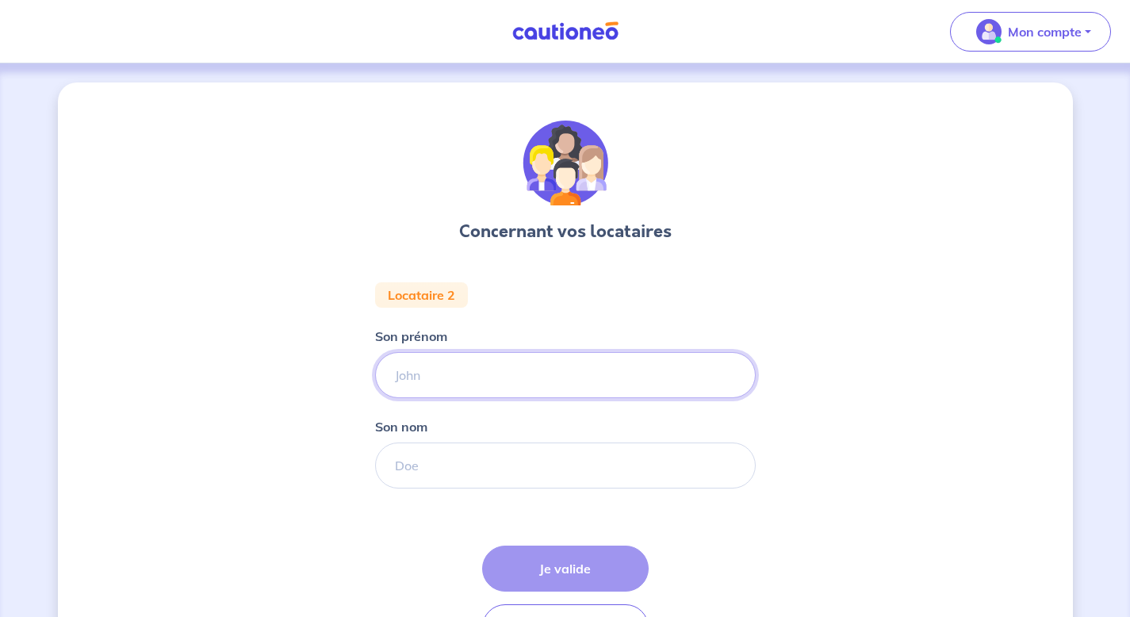
click at [501, 377] on input "Son prénom" at bounding box center [565, 375] width 381 height 46
type input "Jeremie"
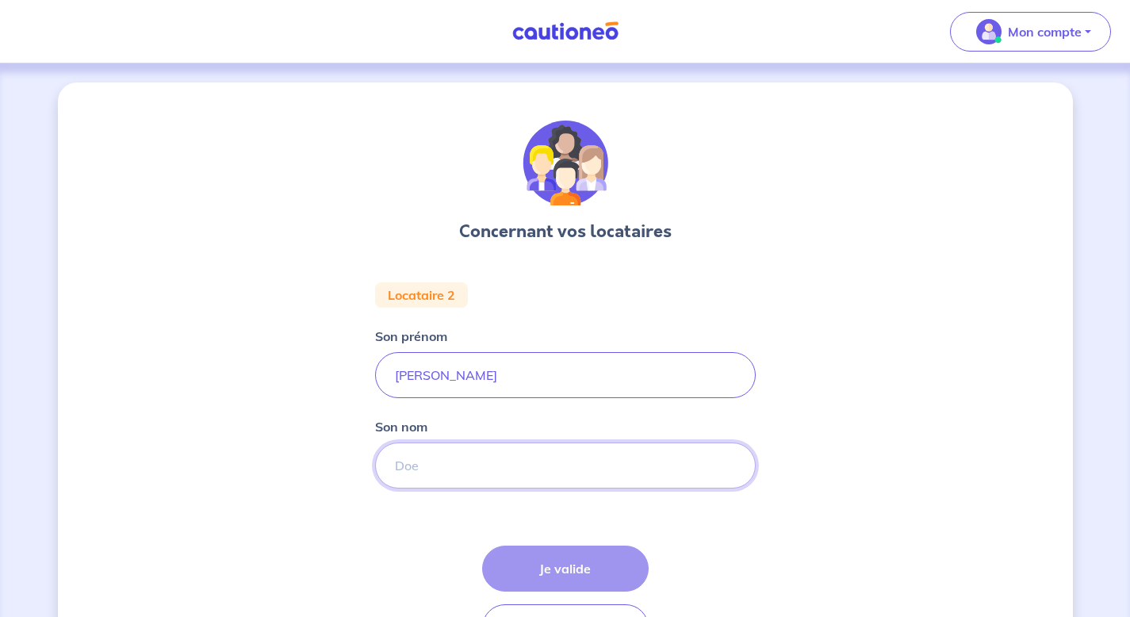
click at [467, 475] on input "Son nom" at bounding box center [565, 465] width 381 height 46
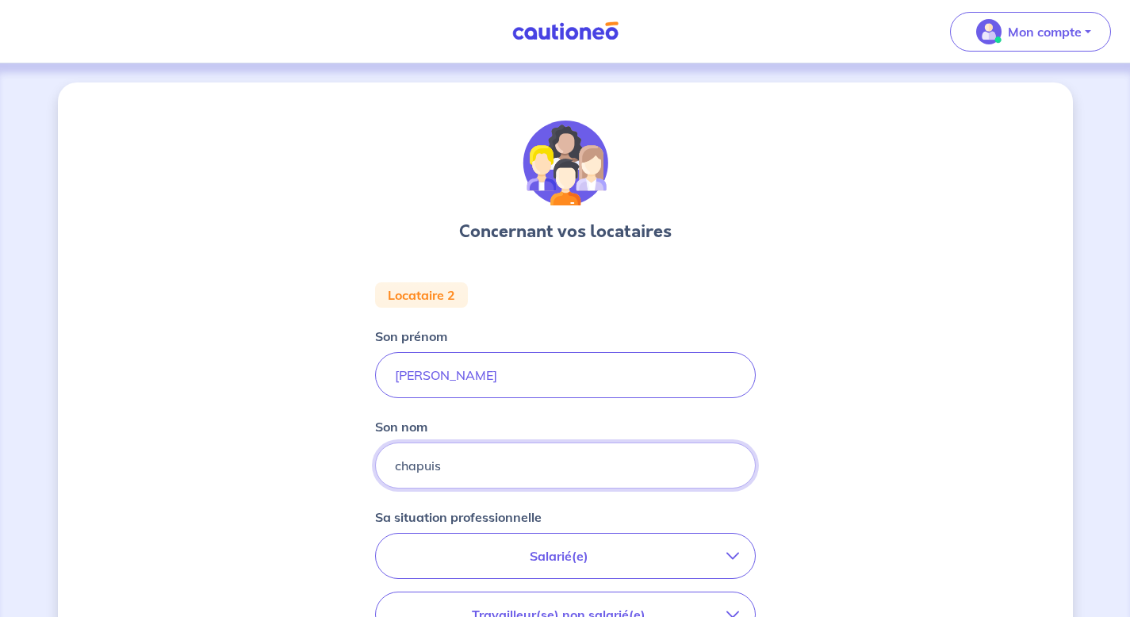
type input "chapuis"
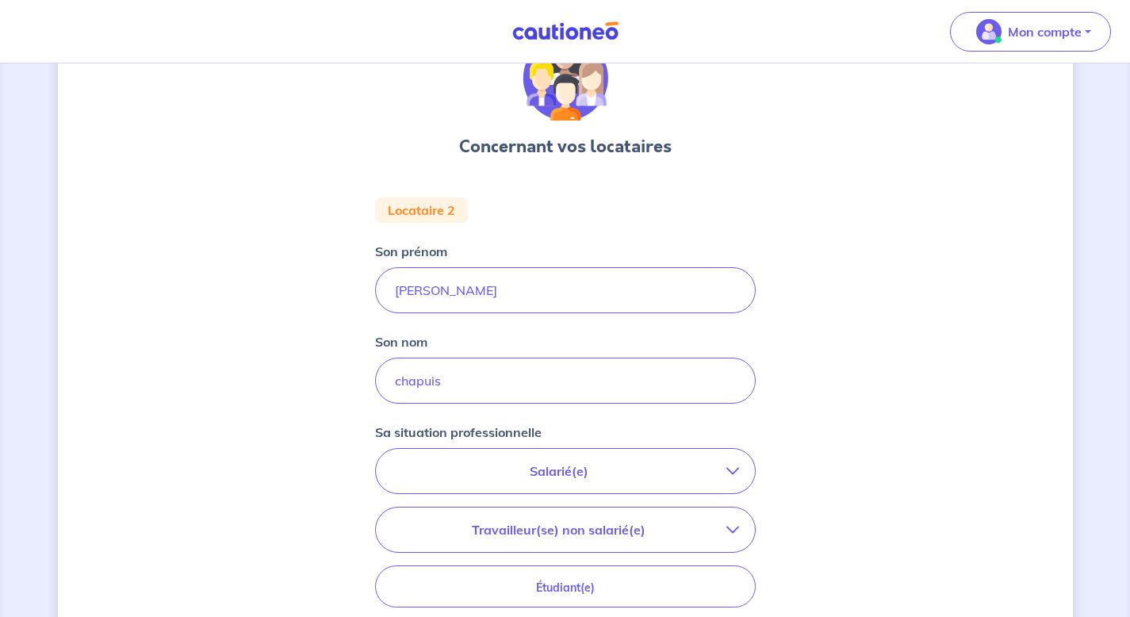
scroll to position [90, 0]
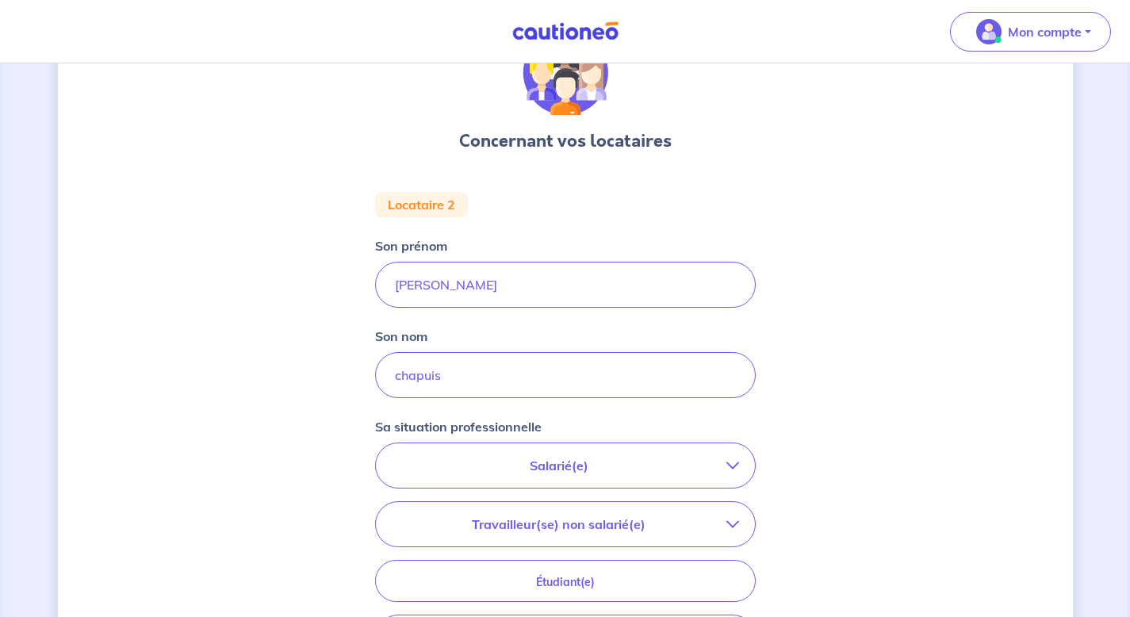
click at [647, 474] on p "Salarié(e)" at bounding box center [559, 465] width 335 height 19
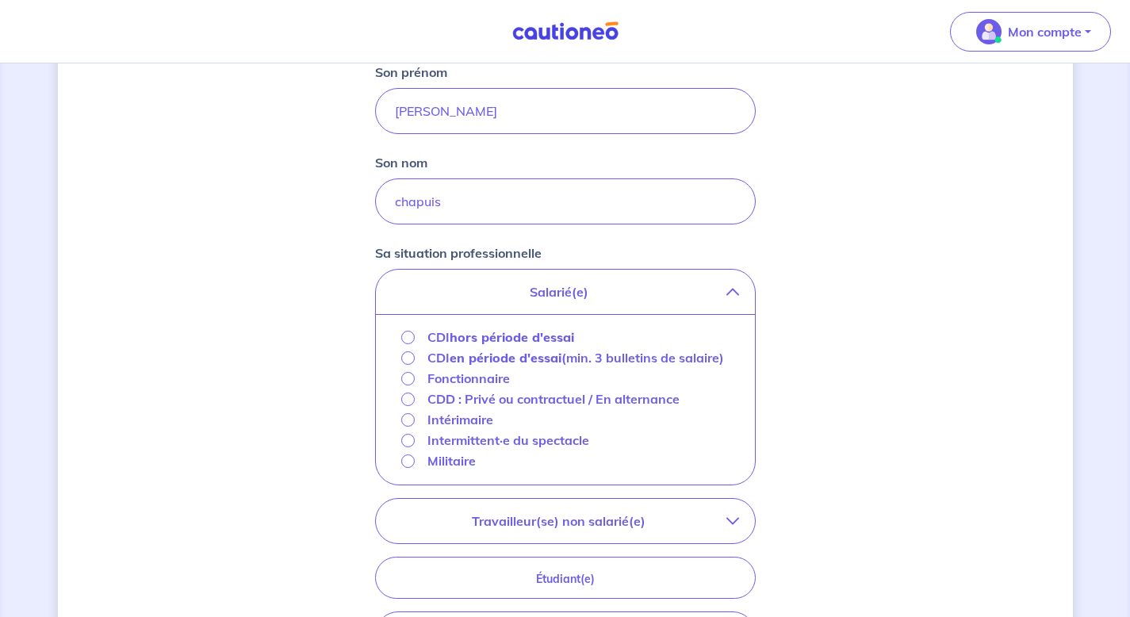
scroll to position [266, 0]
click at [665, 528] on p "Travailleur(se) non salarié(e)" at bounding box center [559, 518] width 335 height 19
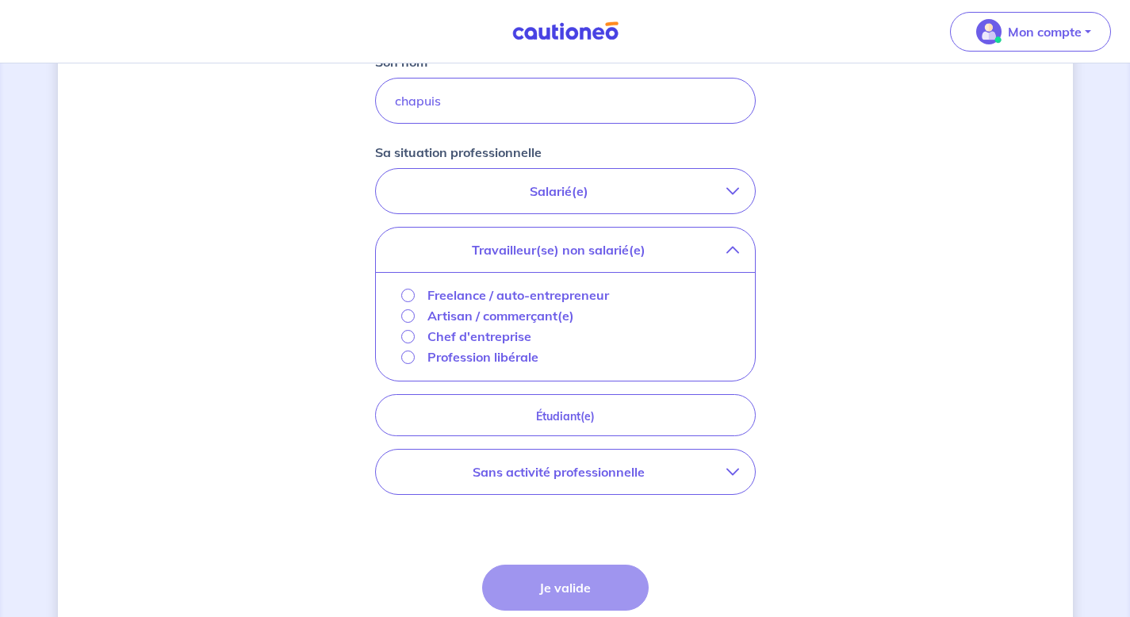
scroll to position [374, 0]
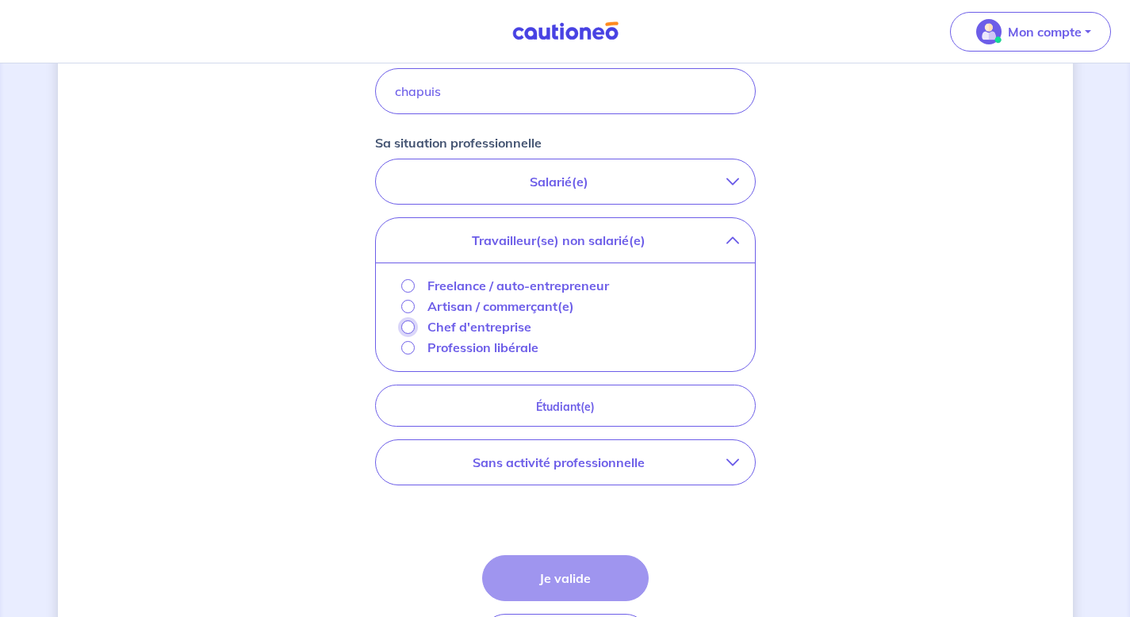
click at [407, 327] on input "Chef d'entreprise" at bounding box center [407, 326] width 13 height 13
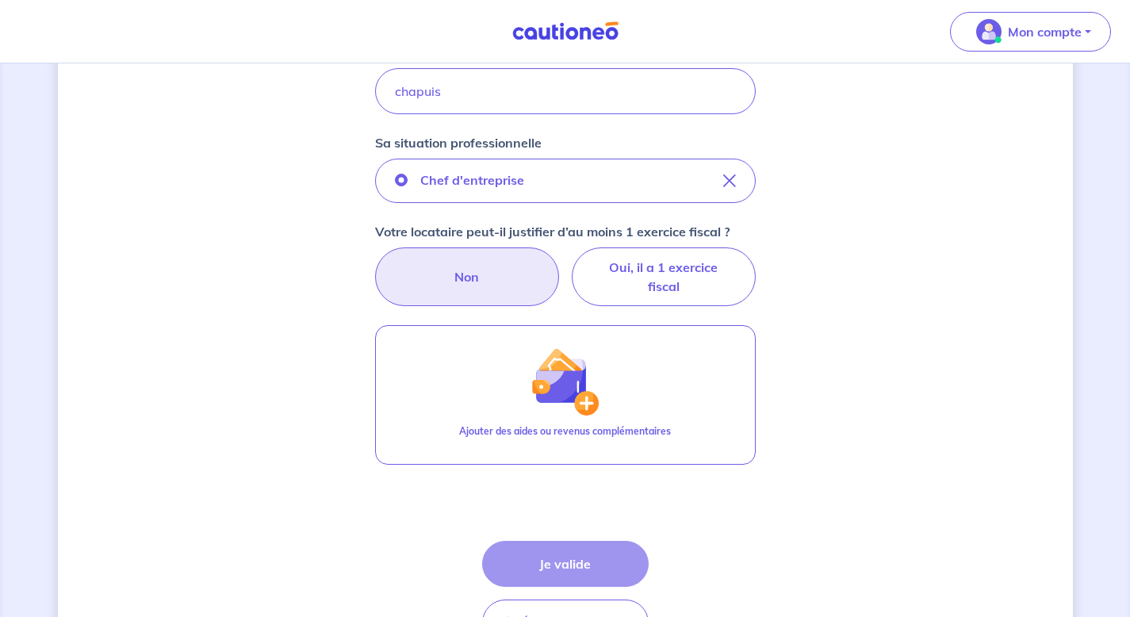
click at [529, 271] on label "Non" at bounding box center [467, 276] width 184 height 59
click at [560, 258] on input "Non" at bounding box center [565, 252] width 10 height 10
radio input "true"
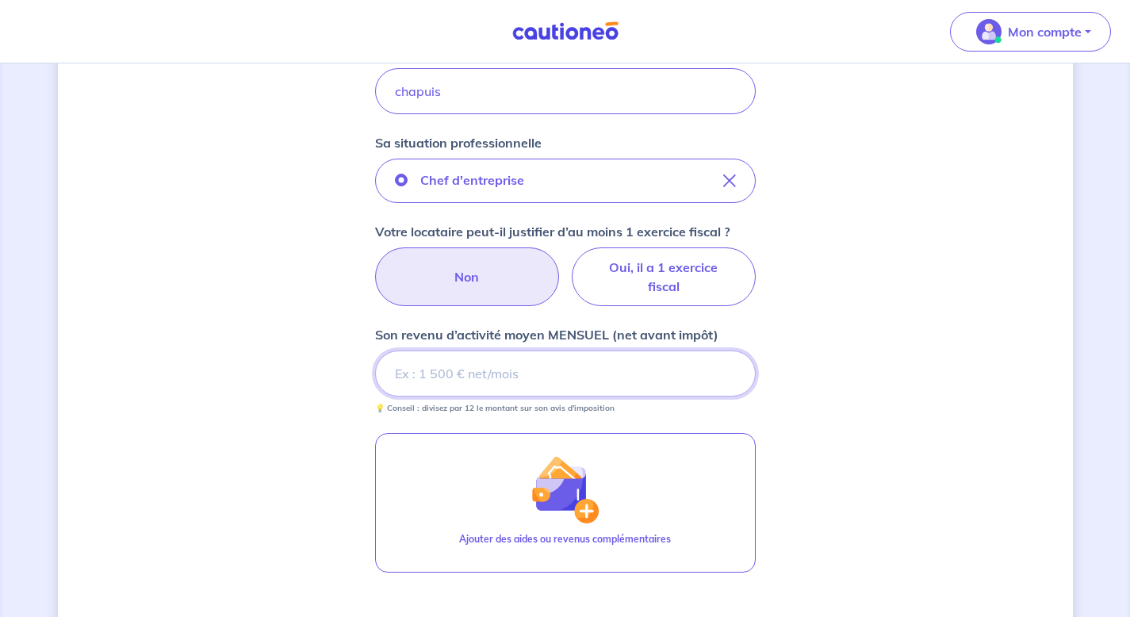
click at [526, 364] on input "Son revenu d’activité moyen MENSUEL (net avant impôt)" at bounding box center [565, 373] width 381 height 46
click at [545, 371] on input "Son revenu d’activité moyen MENSUEL (net avant impôt)" at bounding box center [565, 373] width 381 height 46
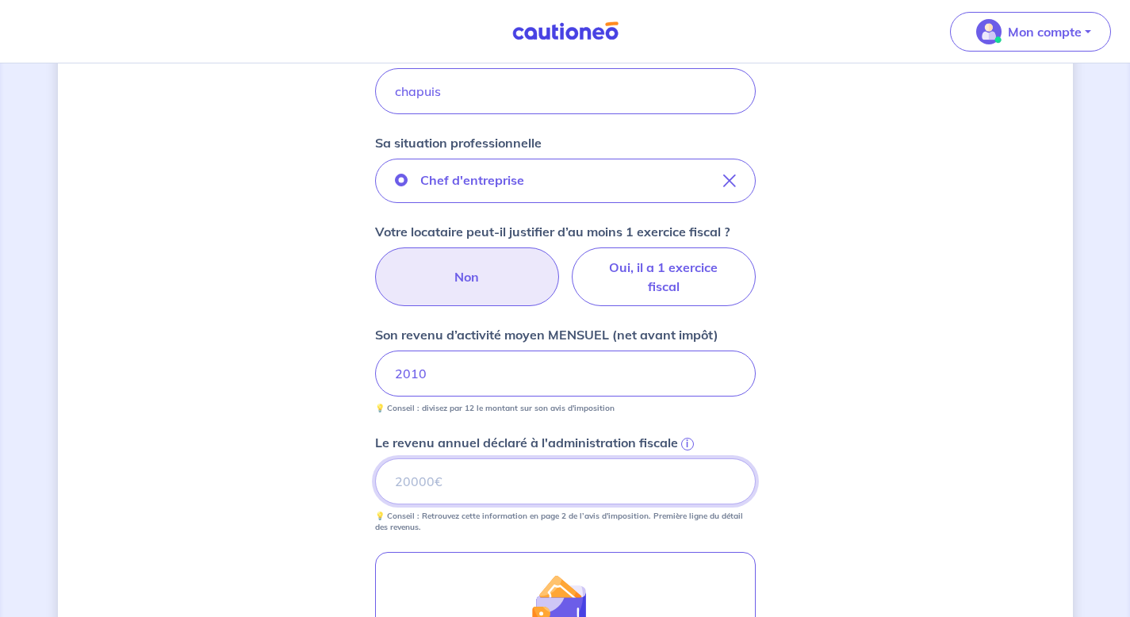
click at [544, 488] on input "Le revenu annuel déclaré à l'administration fiscale i" at bounding box center [565, 481] width 381 height 46
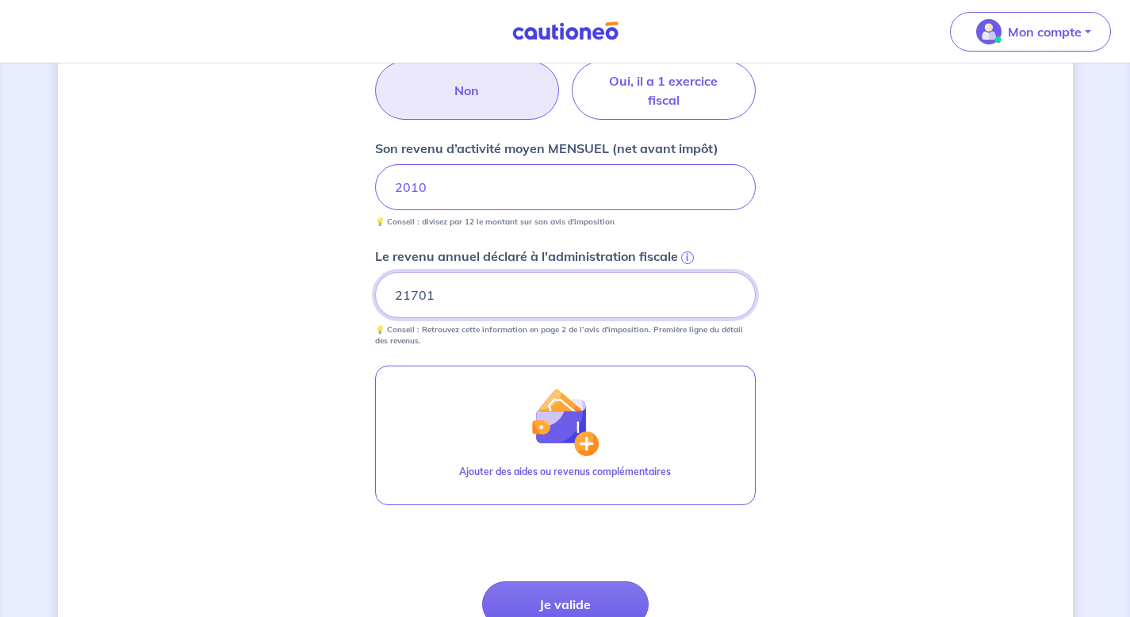
scroll to position [706, 0]
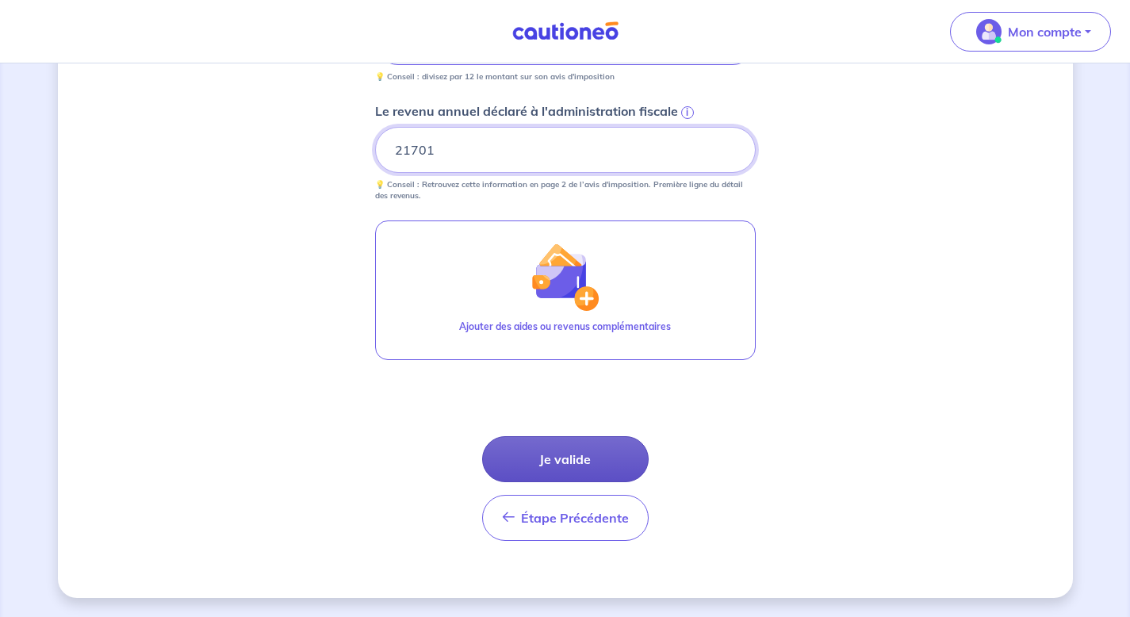
type input "21701"
click at [564, 453] on button "Je valide" at bounding box center [565, 459] width 166 height 46
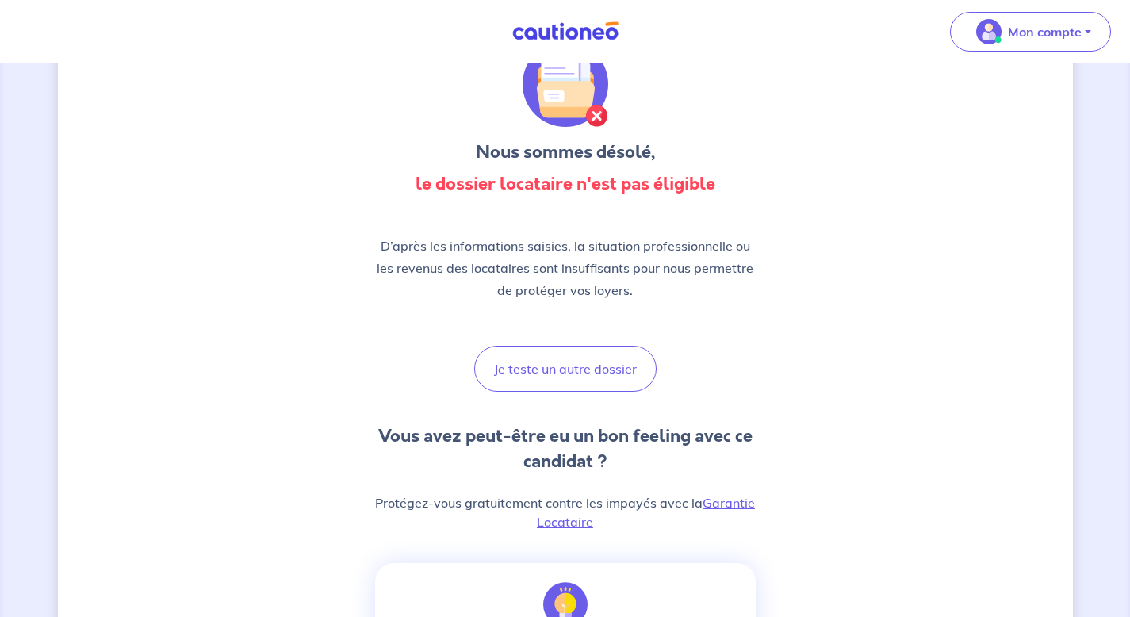
scroll to position [374, 0]
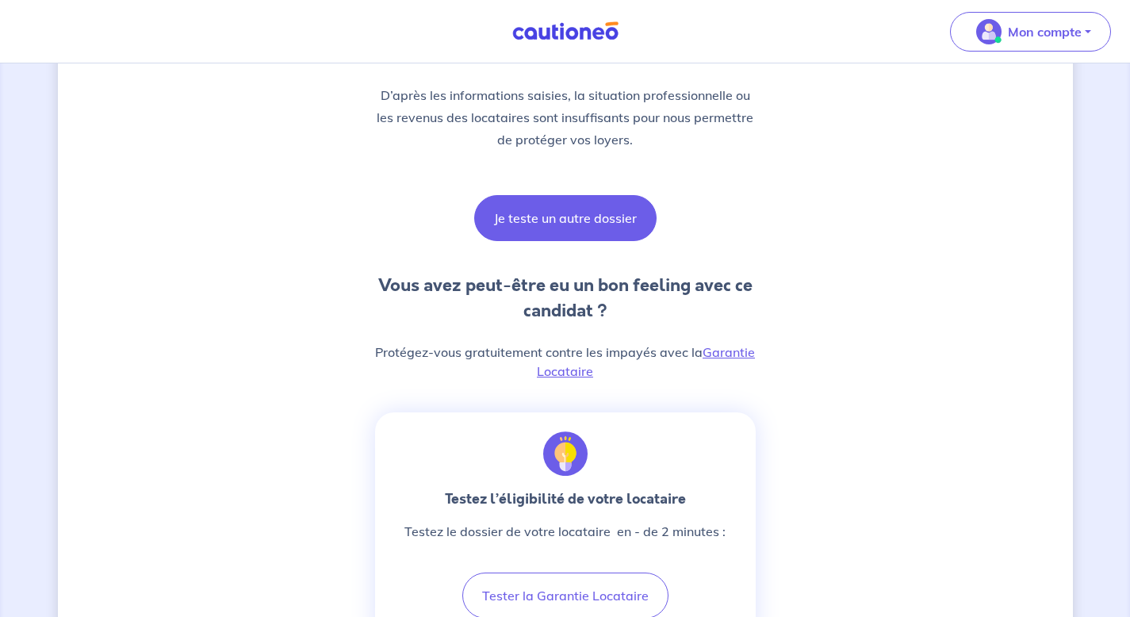
scroll to position [271, 0]
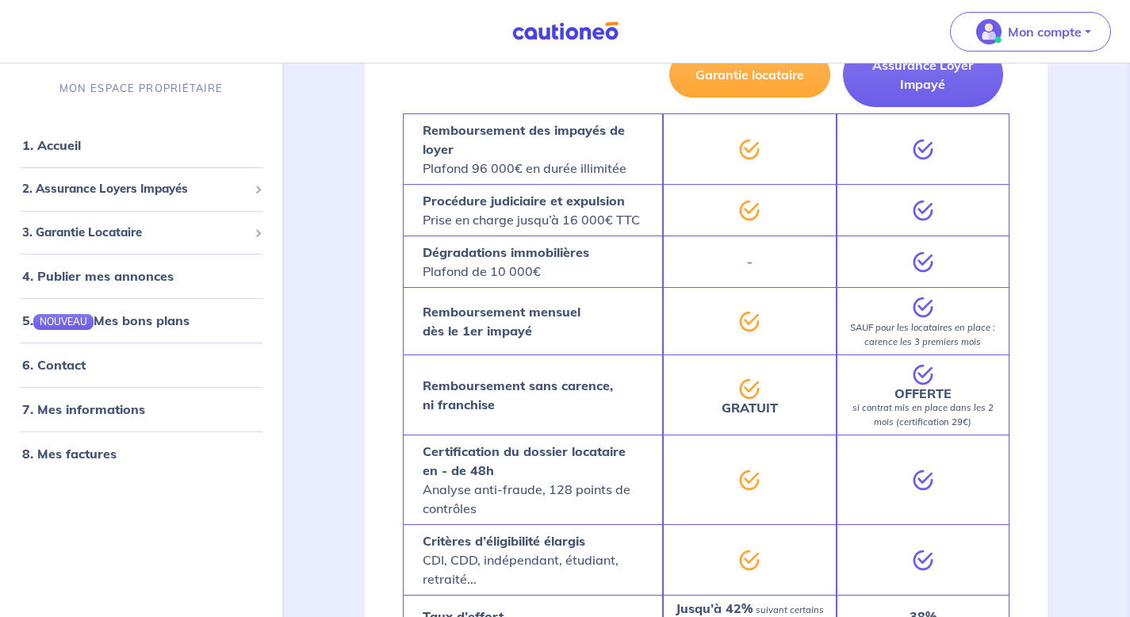
scroll to position [1111, 0]
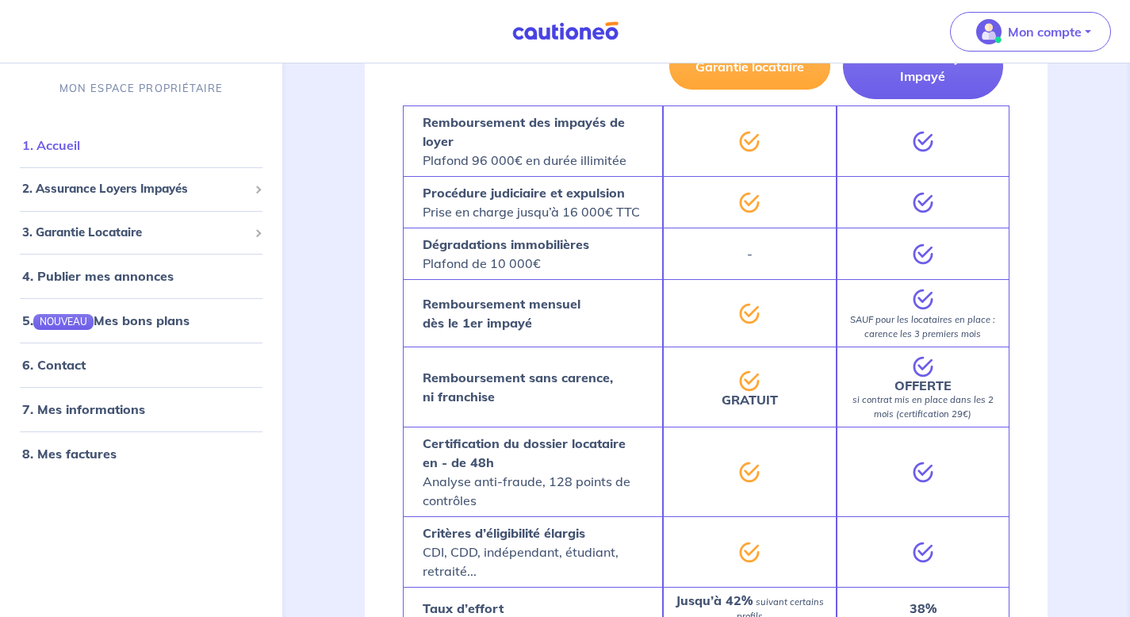
click at [71, 147] on link "1. Accueil" at bounding box center [51, 145] width 58 height 16
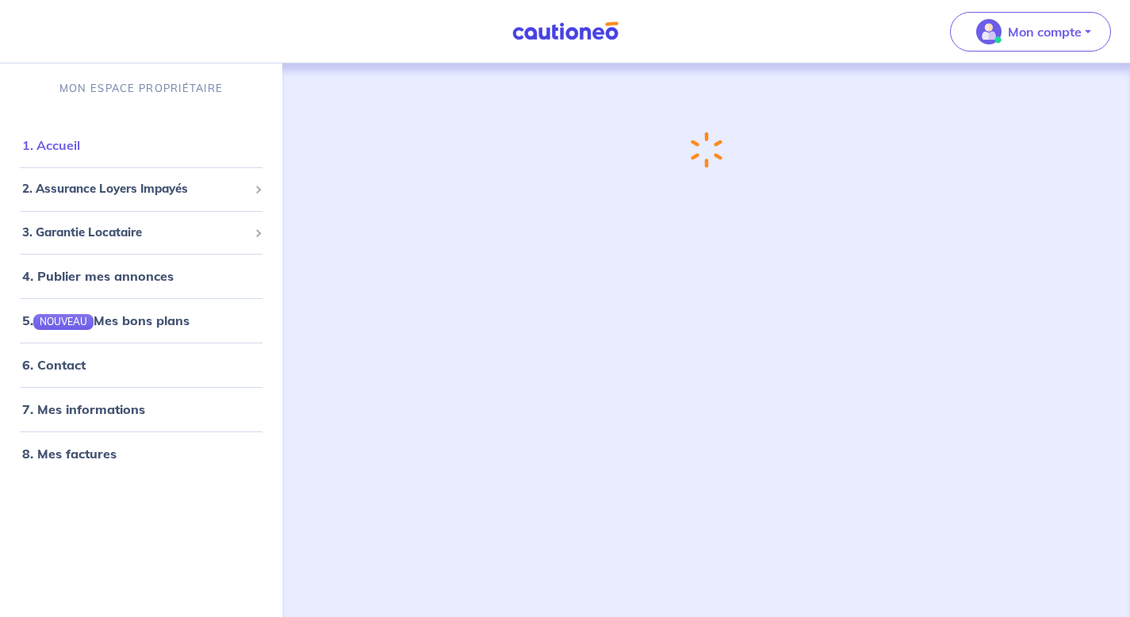
scroll to position [0, 0]
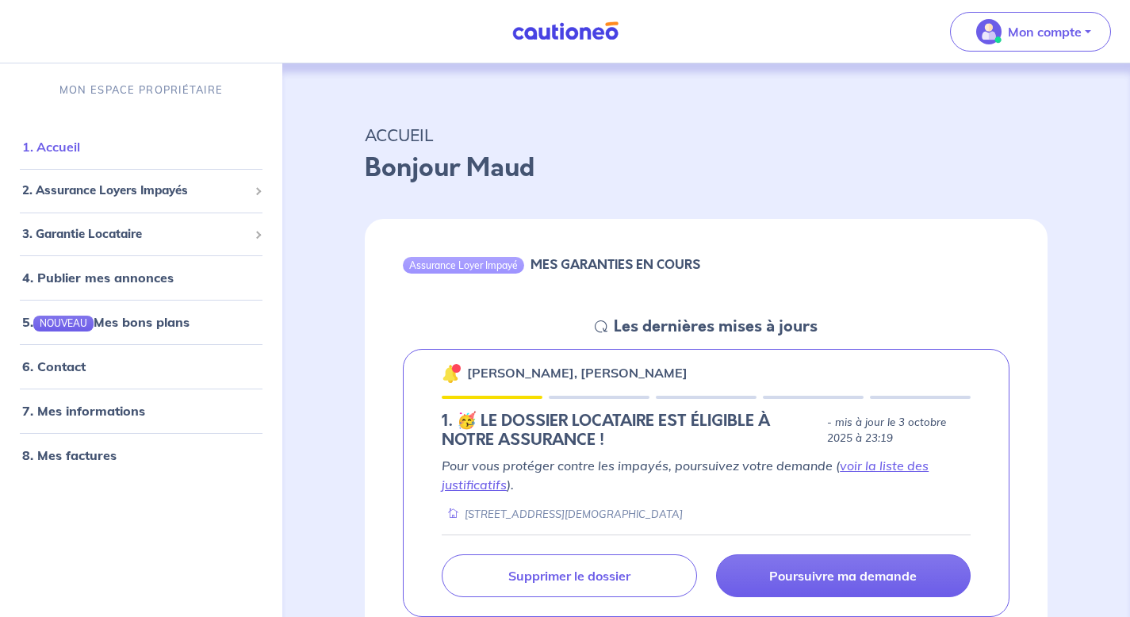
click at [72, 151] on link "1. Accueil" at bounding box center [51, 147] width 58 height 16
click at [67, 197] on span "2. Assurance Loyers Impayés" at bounding box center [135, 191] width 226 height 18
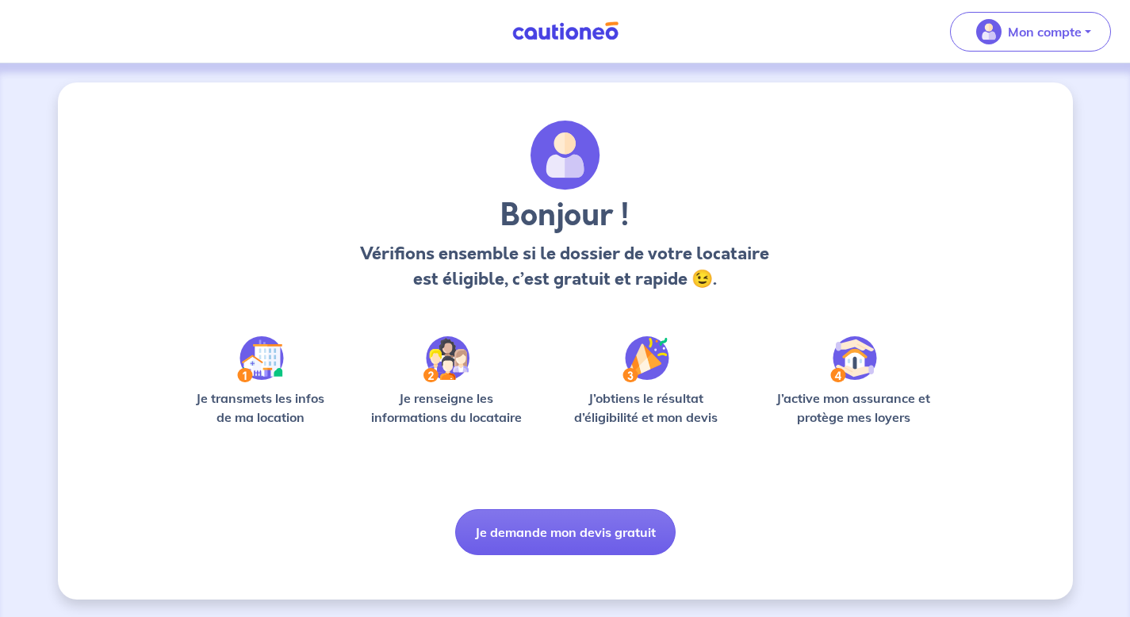
click at [545, 545] on button "Je demande mon devis gratuit" at bounding box center [565, 532] width 220 height 46
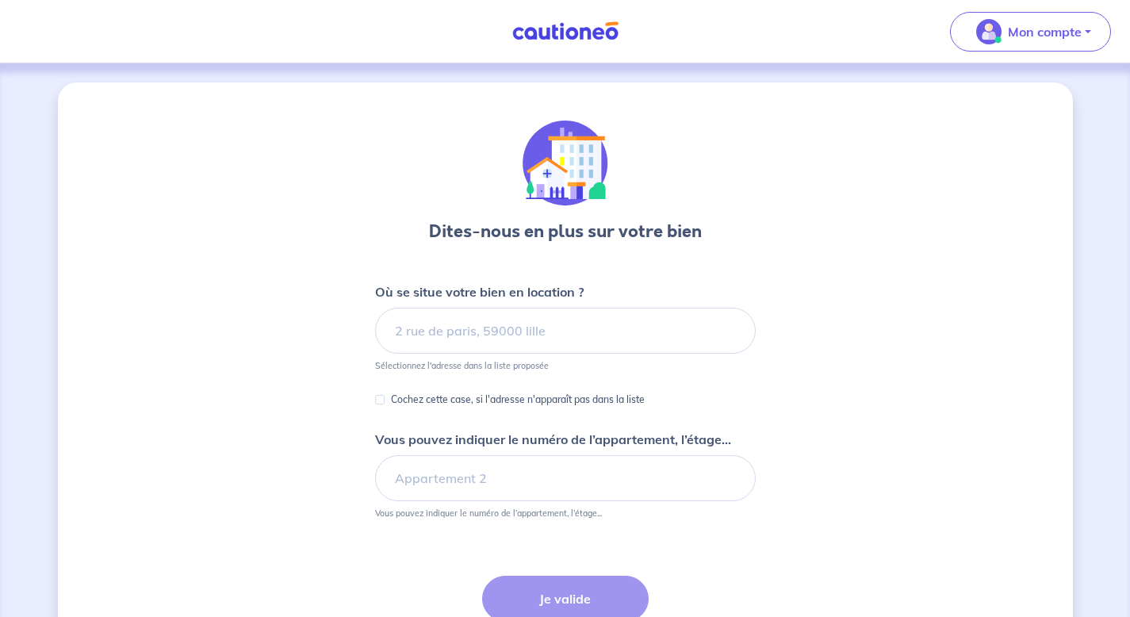
click at [588, 30] on img at bounding box center [565, 31] width 119 height 20
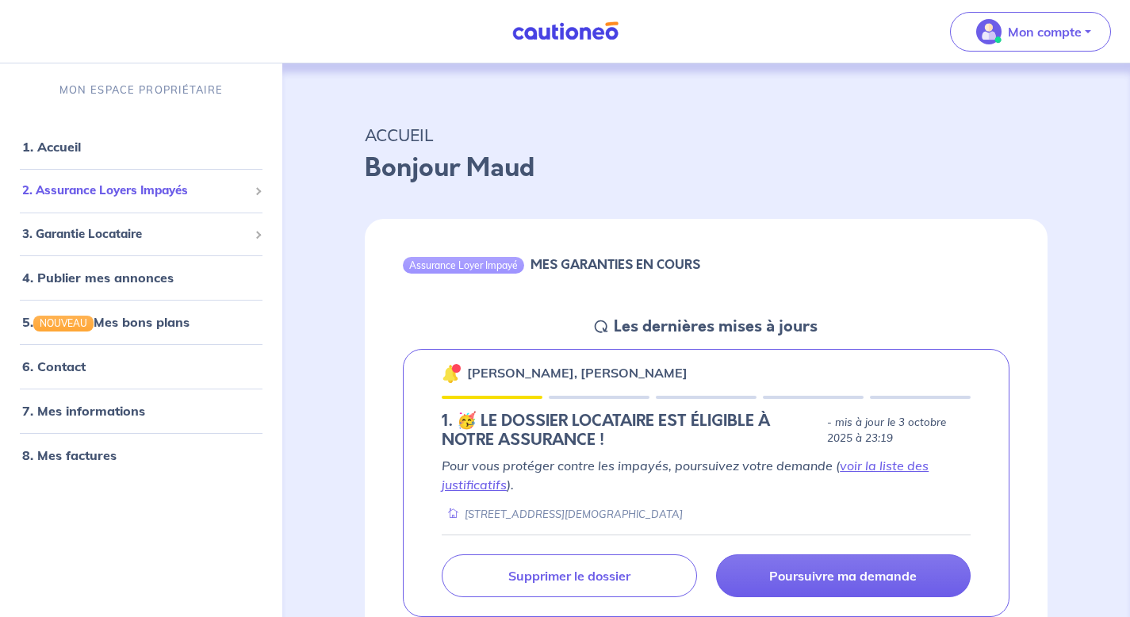
click at [258, 188] on span at bounding box center [257, 191] width 6 height 18
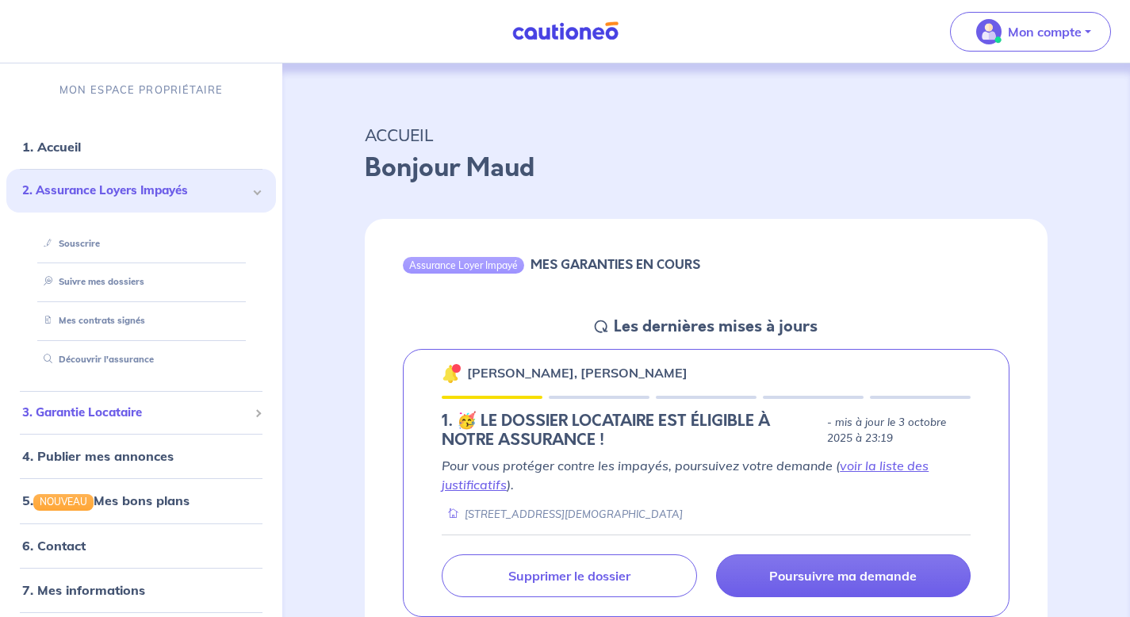
click at [254, 413] on span at bounding box center [258, 413] width 8 height 8
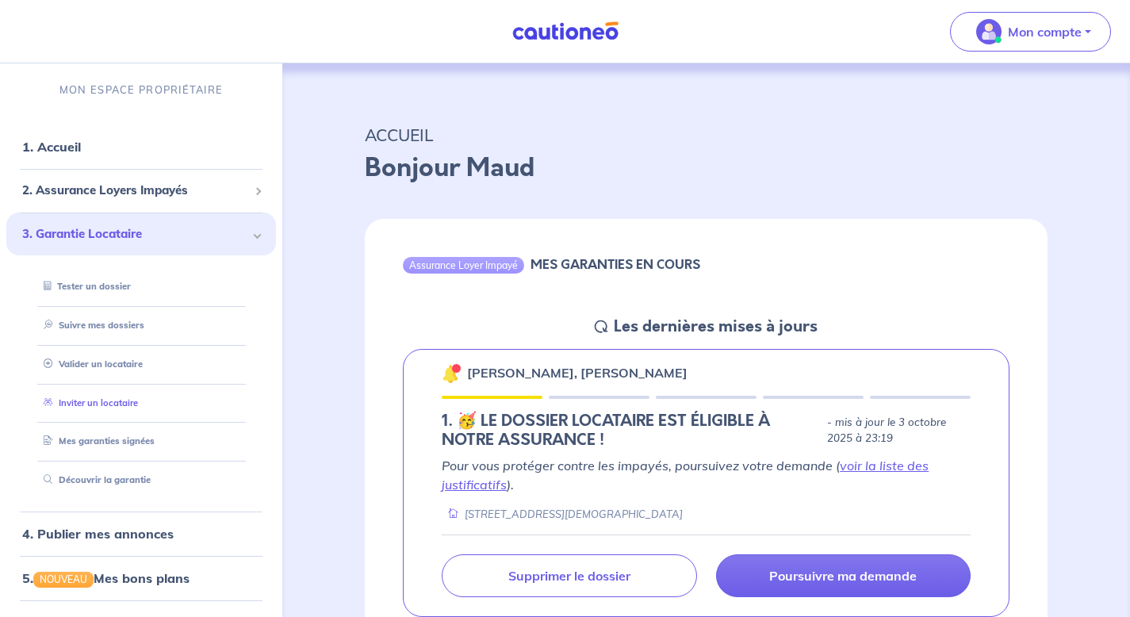
click at [123, 401] on link "Inviter un locataire" at bounding box center [87, 402] width 101 height 11
select select "FR"
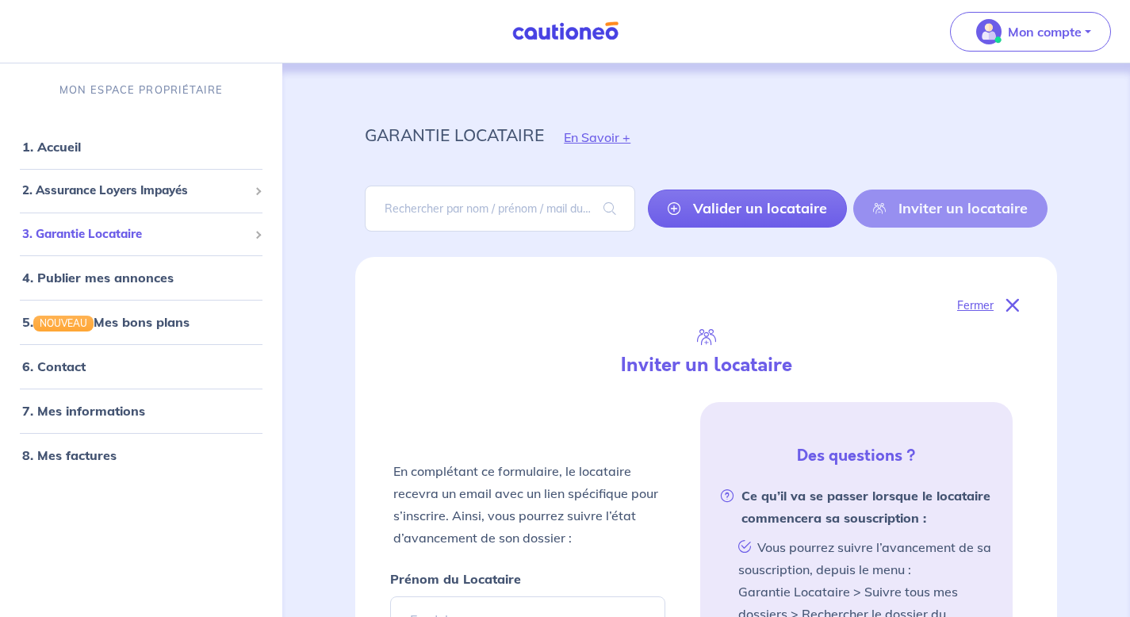
click at [259, 232] on span at bounding box center [257, 234] width 6 height 18
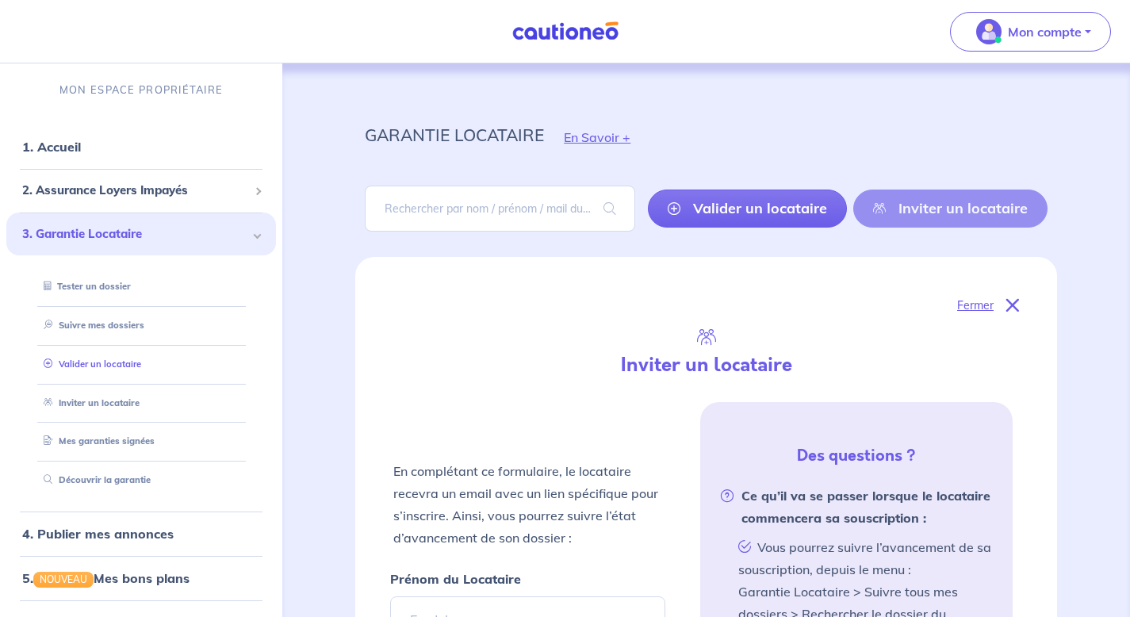
click at [106, 358] on link "Valider un locataire" at bounding box center [89, 363] width 104 height 11
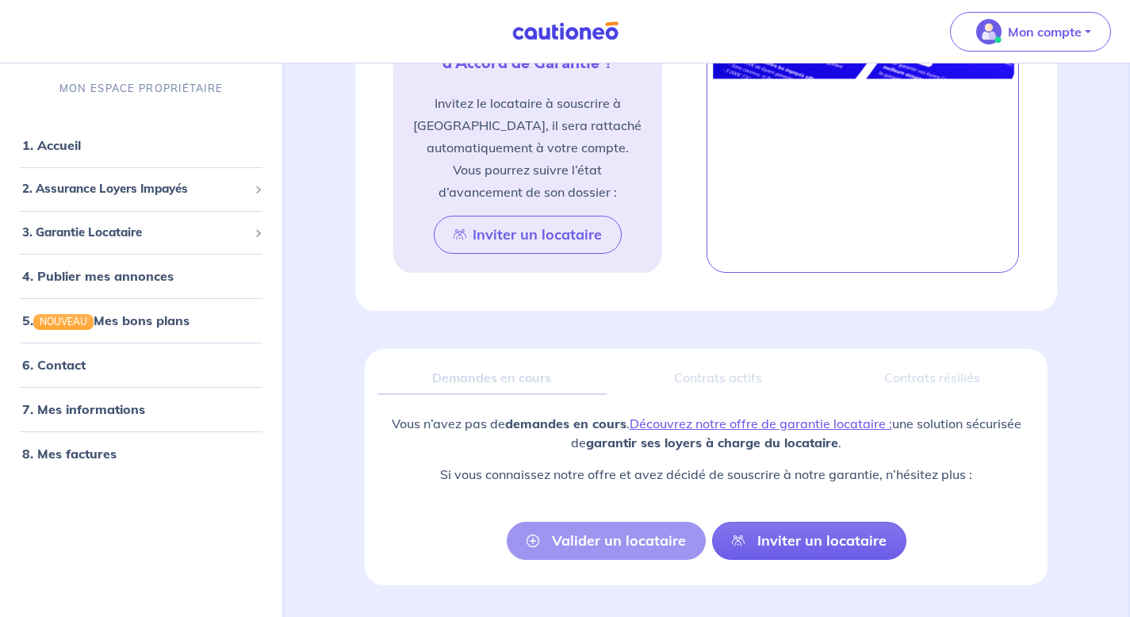
scroll to position [1004, 0]
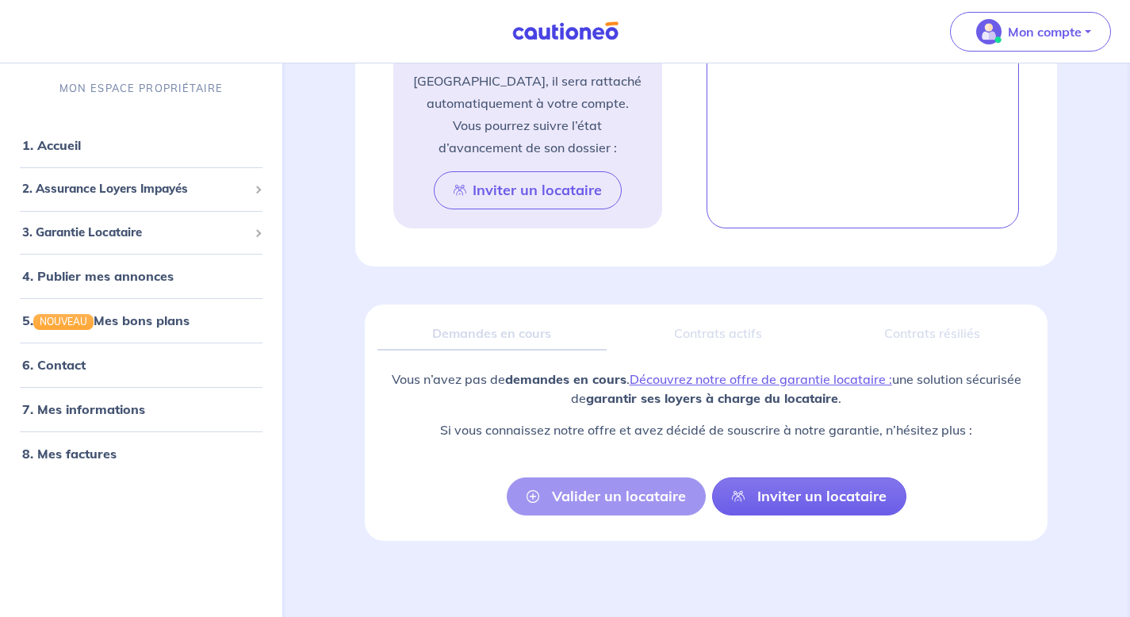
click at [729, 334] on div "Contrats actifs" at bounding box center [717, 333] width 197 height 33
click at [753, 500] on link "Inviter un locataire" at bounding box center [809, 496] width 194 height 38
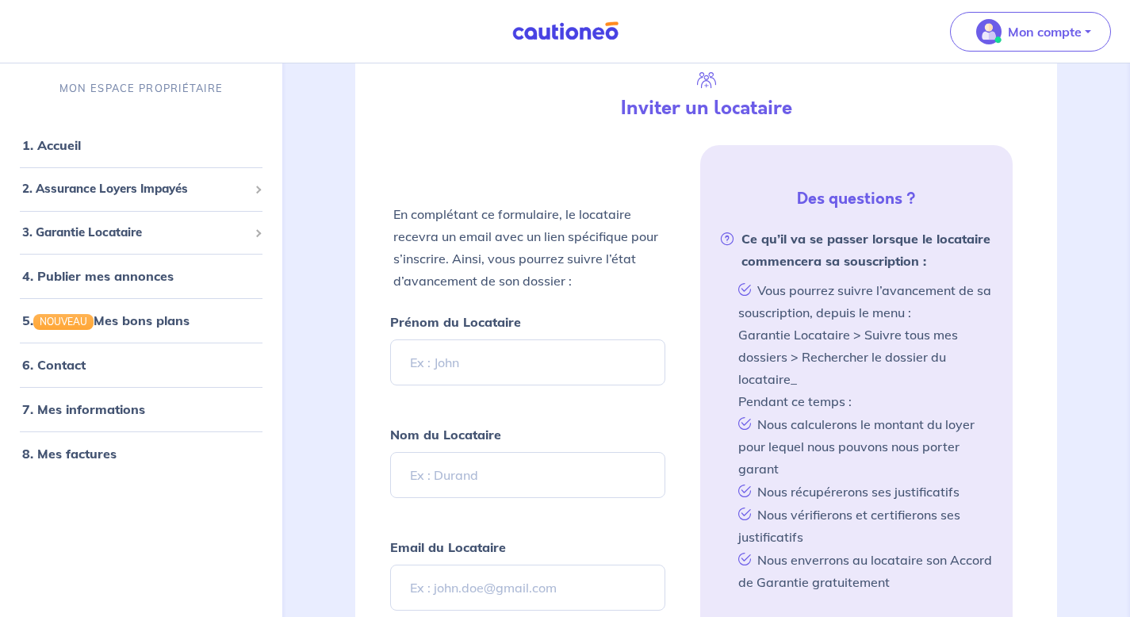
scroll to position [257, 0]
